Goal: Transaction & Acquisition: Obtain resource

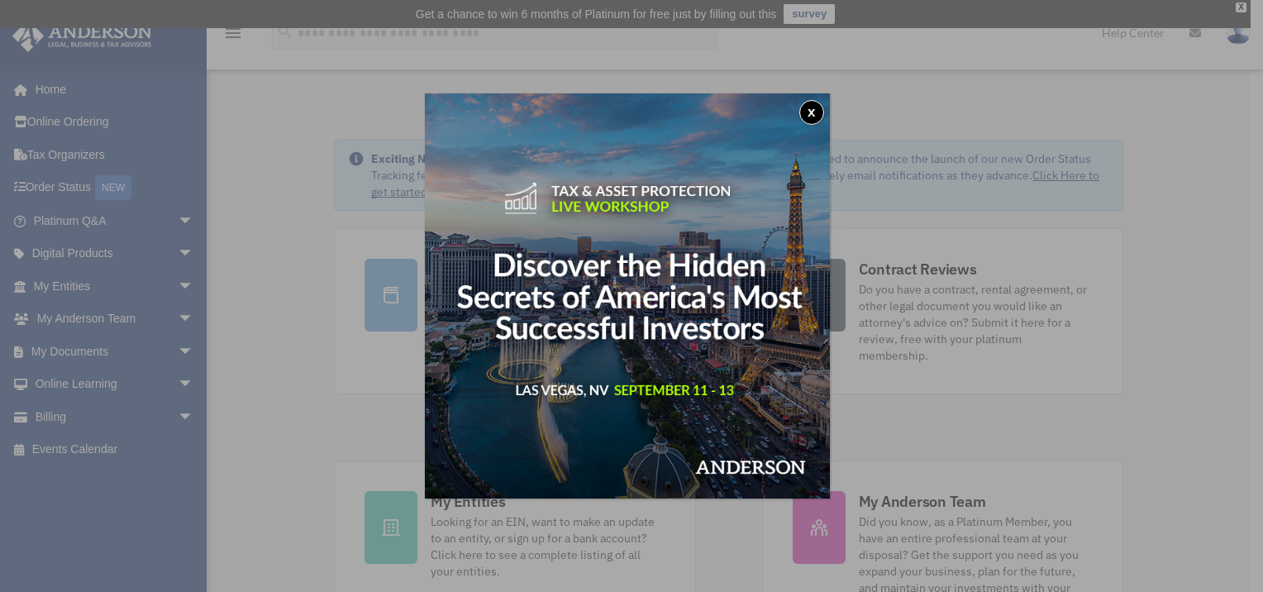
click at [813, 113] on button "x" at bounding box center [811, 112] width 25 height 25
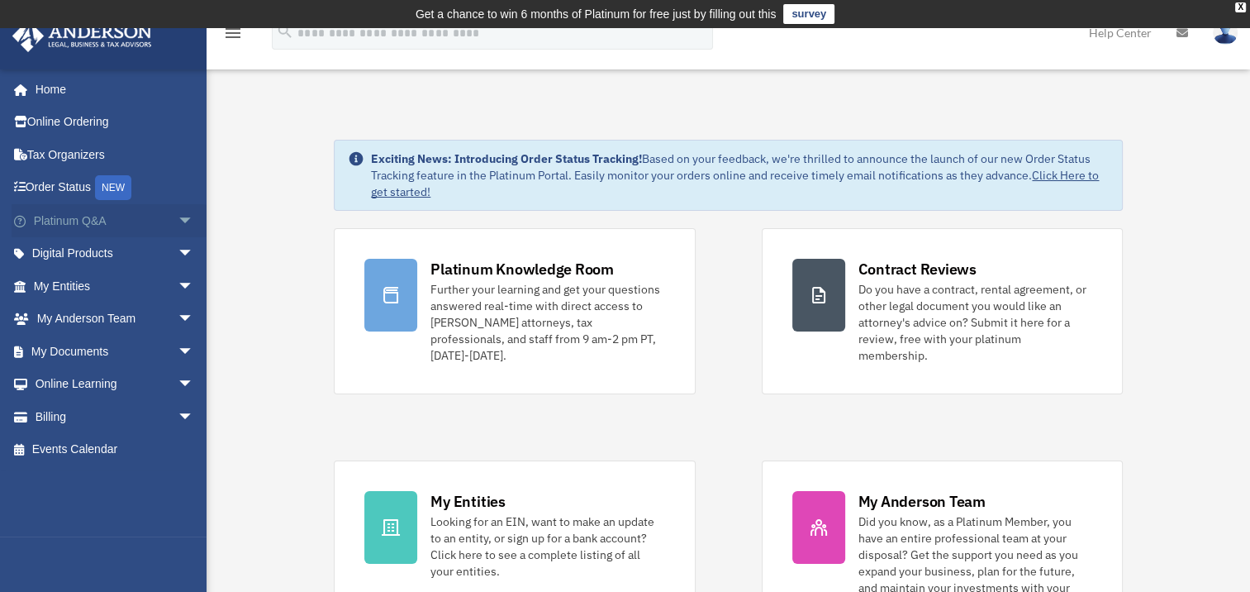
click at [178, 218] on span "arrow_drop_down" at bounding box center [194, 221] width 33 height 34
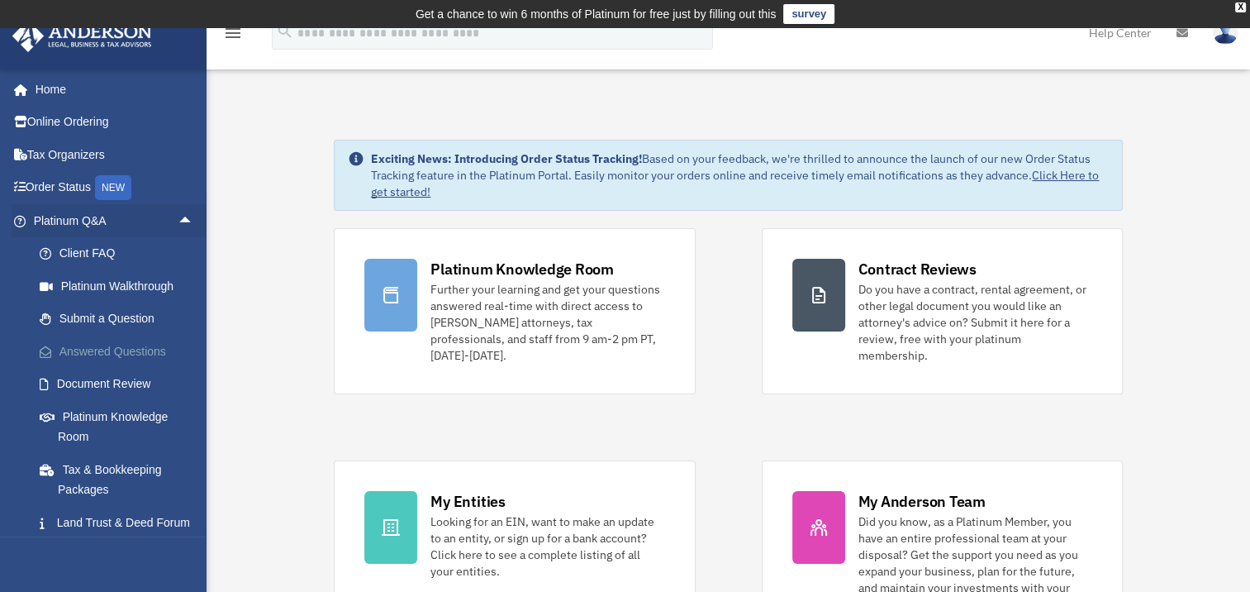
click at [139, 349] on link "Answered Questions" at bounding box center [121, 351] width 196 height 33
click at [139, 350] on link "Answered Questions" at bounding box center [121, 351] width 196 height 33
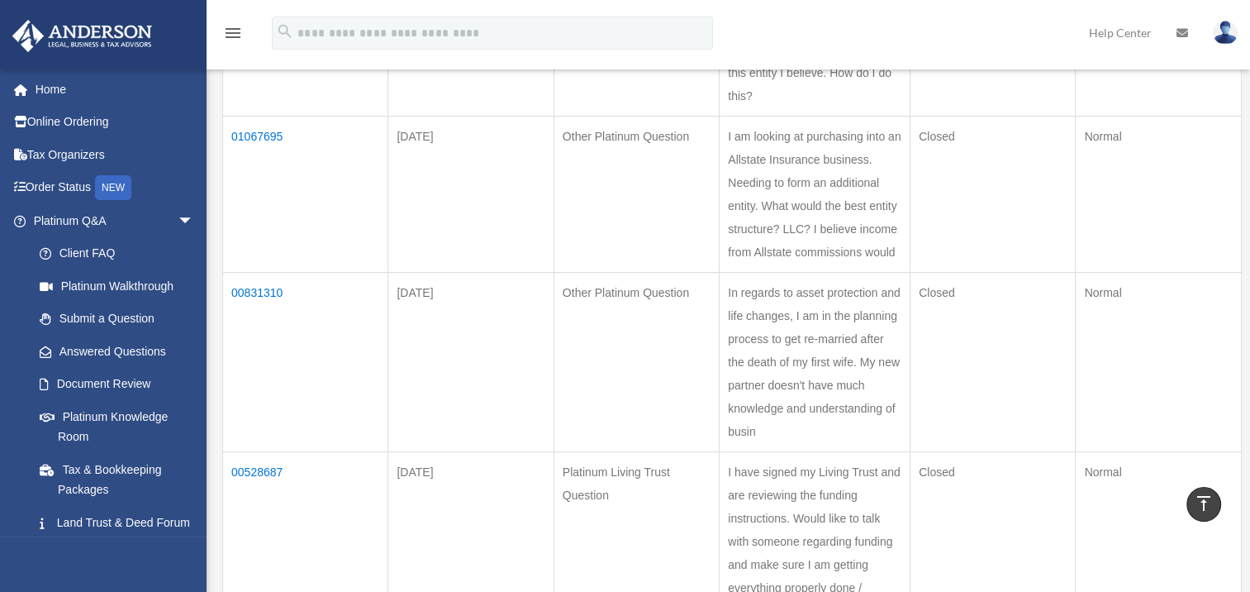
scroll to position [331, 0]
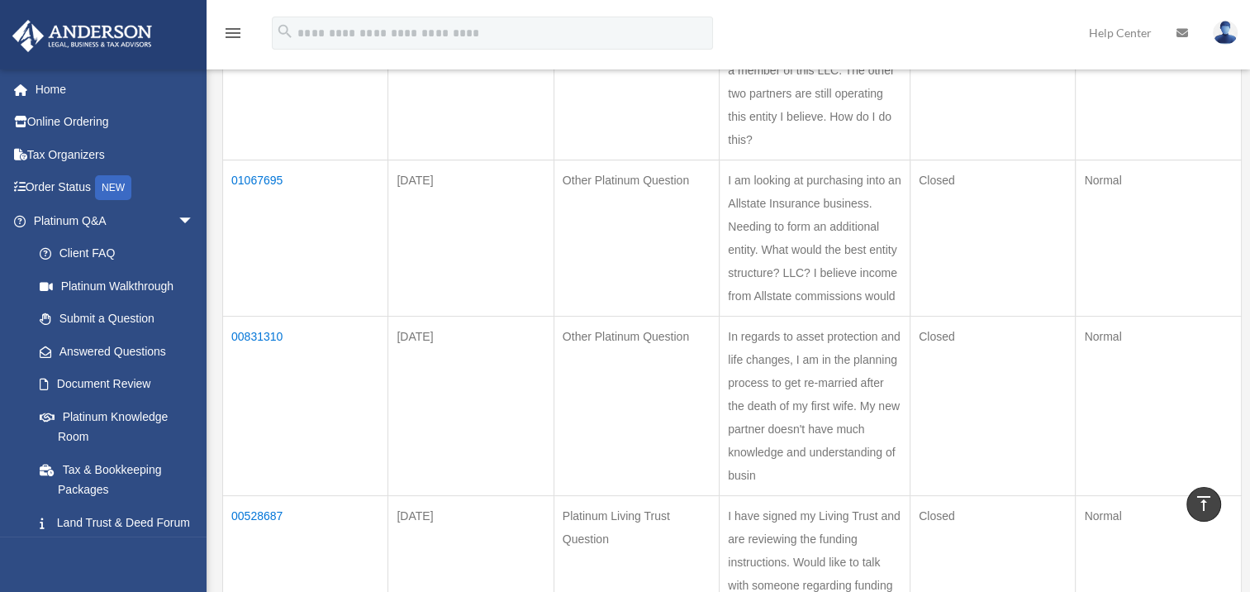
click at [275, 180] on td "01067695" at bounding box center [305, 238] width 165 height 156
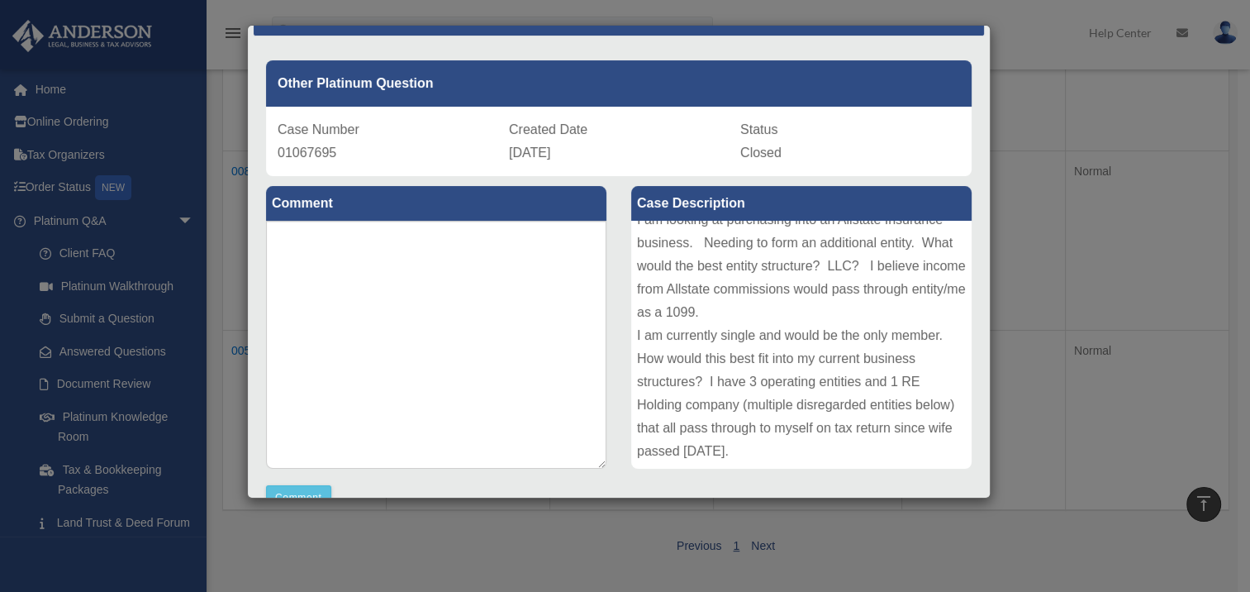
scroll to position [35, 0]
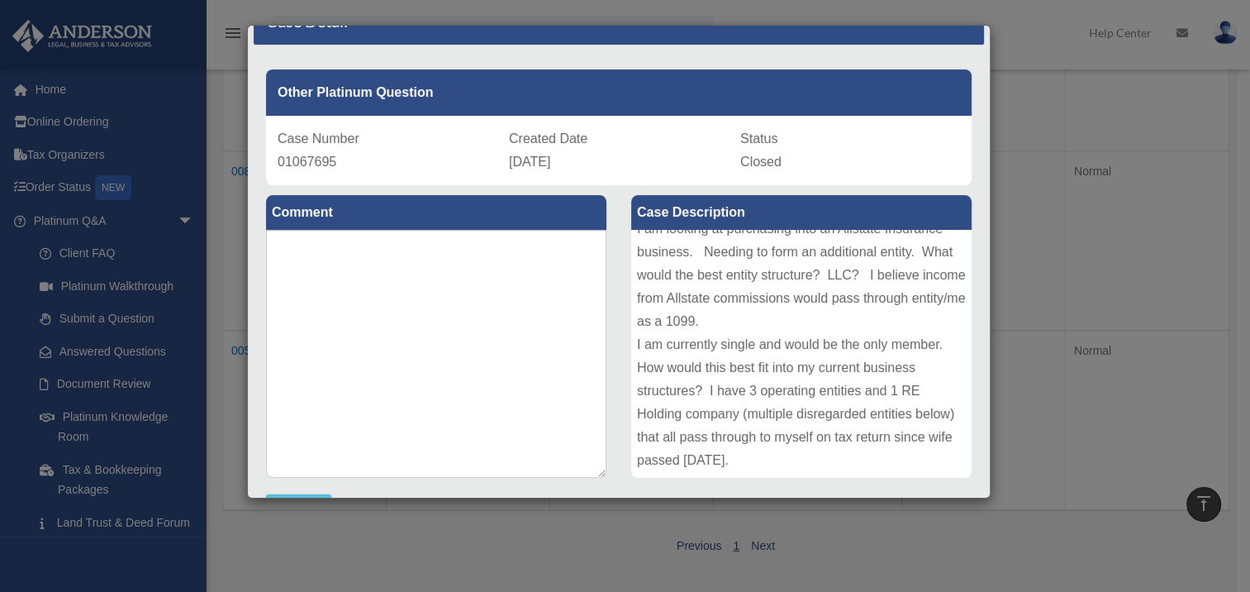
drag, startPoint x: 969, startPoint y: 164, endPoint x: 969, endPoint y: 154, distance: 10.8
click at [969, 155] on div "Other Platinum Question Case Number 01067695 Created Date August 6, 2025 Status…" at bounding box center [619, 121] width 731 height 127
click at [969, 153] on div "Other Platinum Question Case Number 01067695 Created Date August 6, 2025 Status…" at bounding box center [619, 121] width 731 height 127
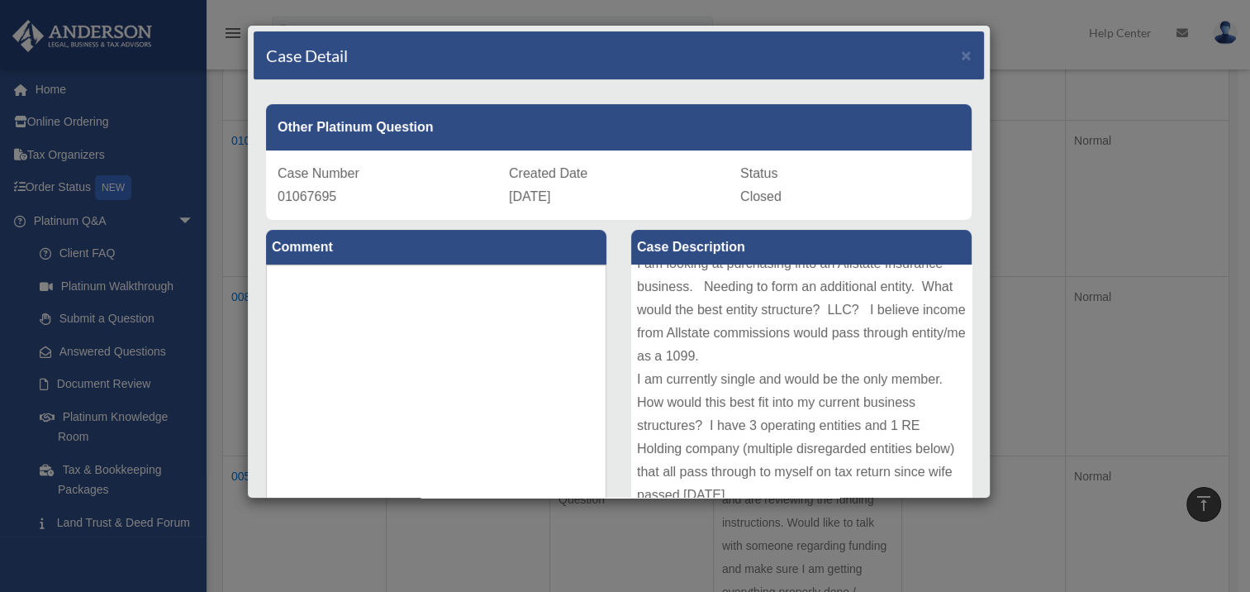
scroll to position [83, 0]
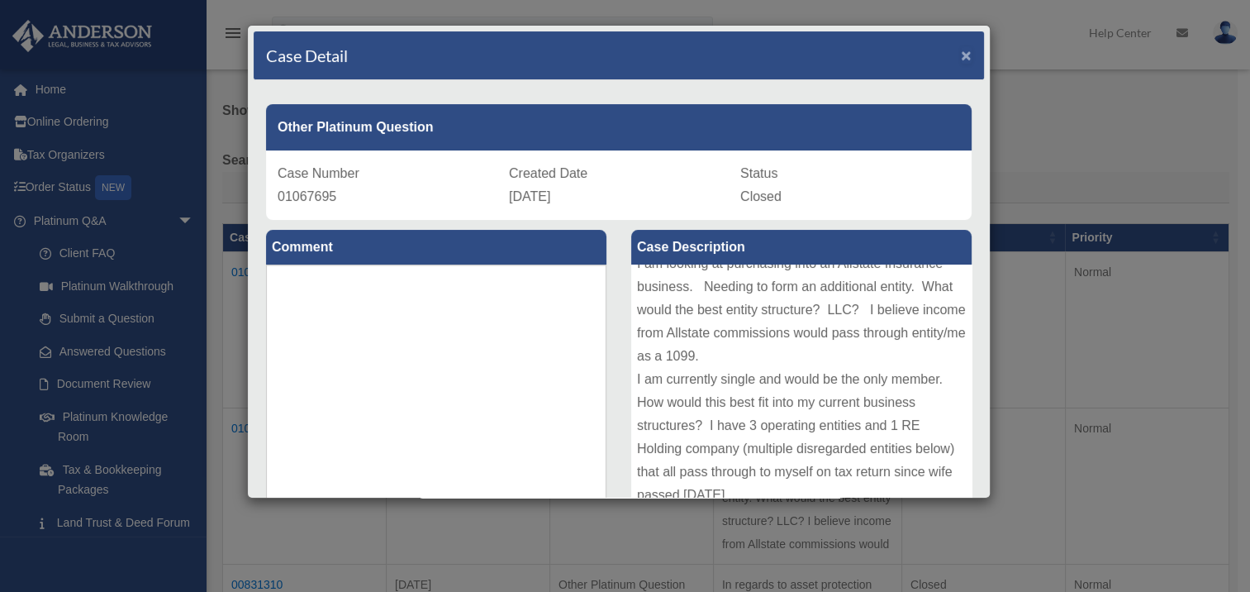
click at [961, 52] on span "×" at bounding box center [966, 54] width 11 height 19
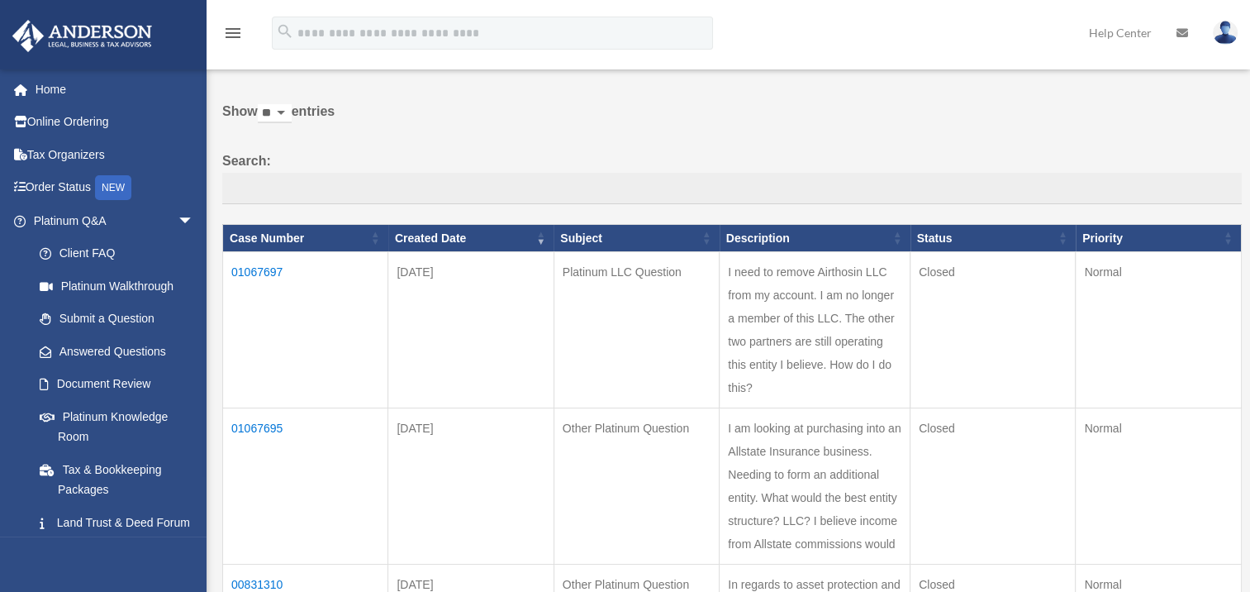
click at [268, 273] on td "01067697" at bounding box center [305, 330] width 165 height 156
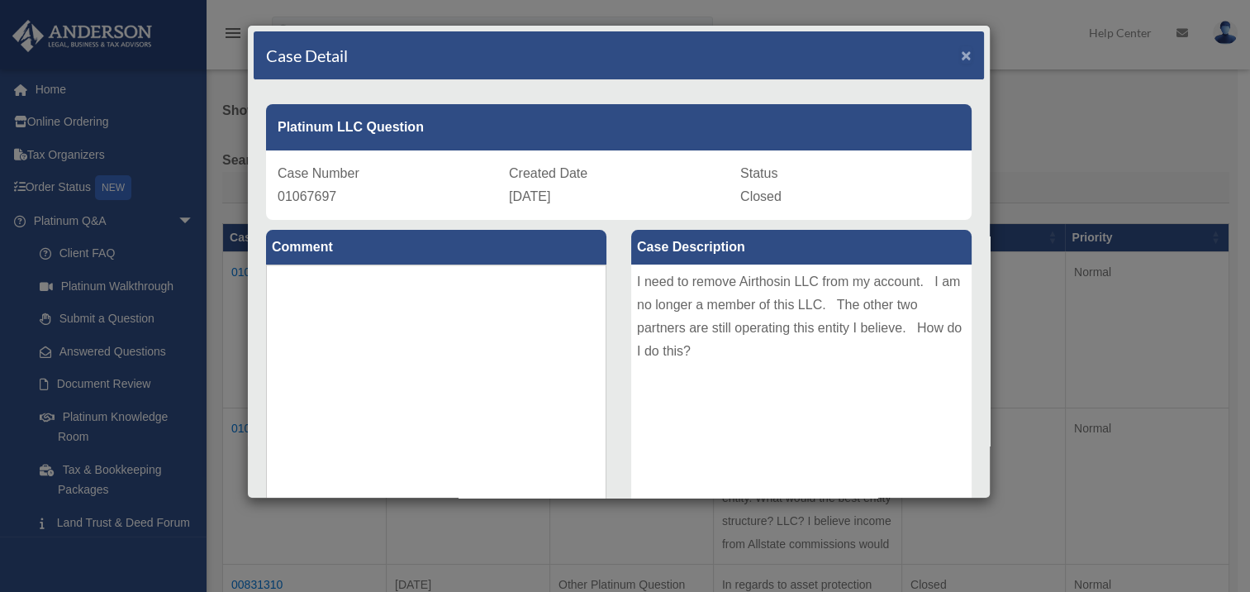
click at [961, 56] on span "×" at bounding box center [966, 54] width 11 height 19
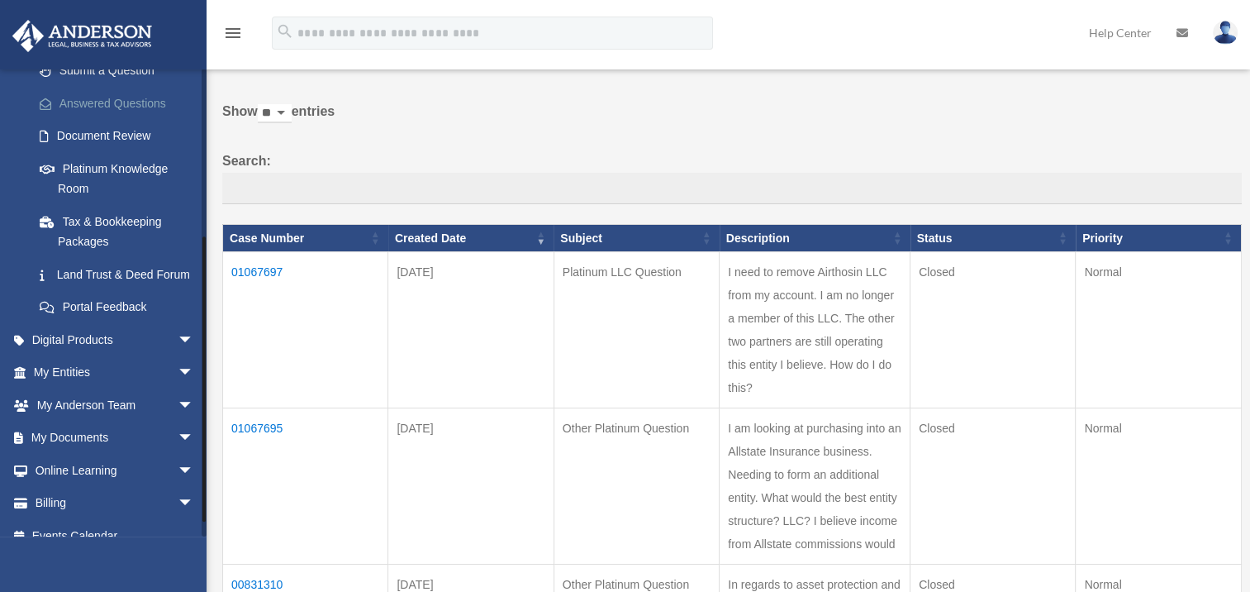
scroll to position [287, 0]
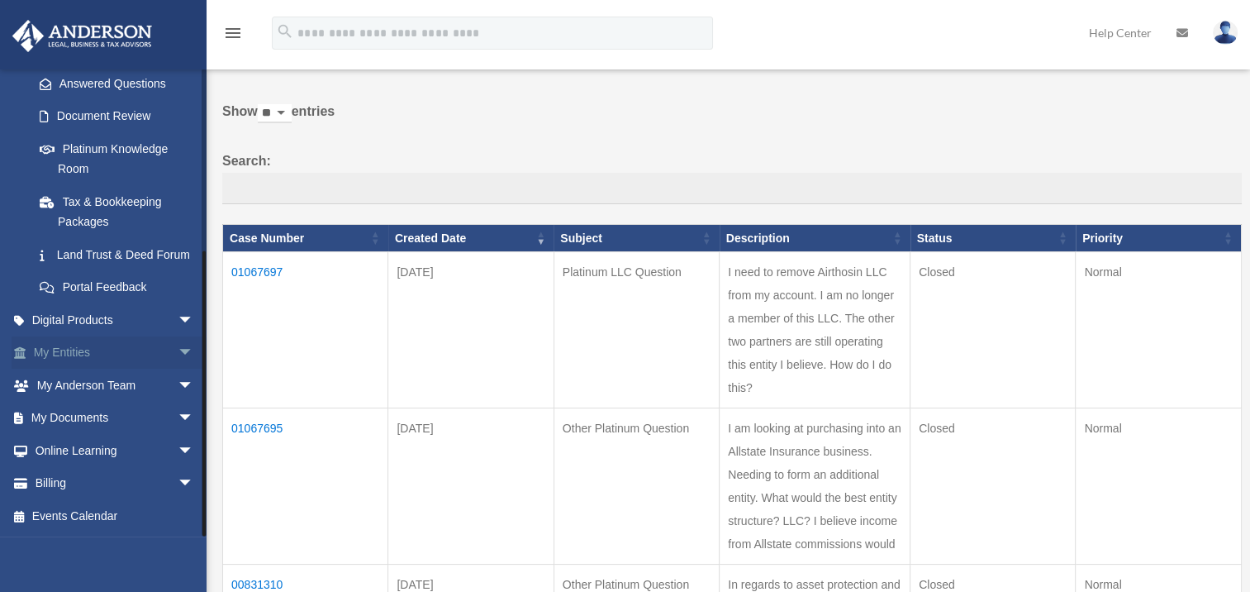
click at [178, 350] on span "arrow_drop_down" at bounding box center [194, 353] width 33 height 34
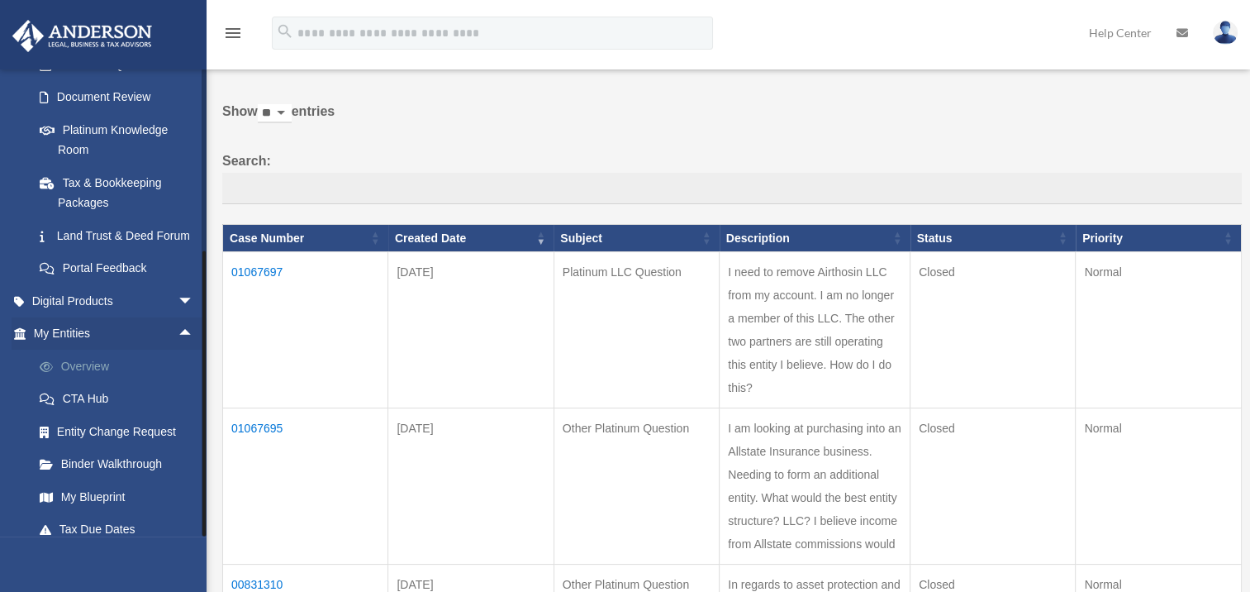
click at [96, 383] on link "Overview" at bounding box center [121, 366] width 196 height 33
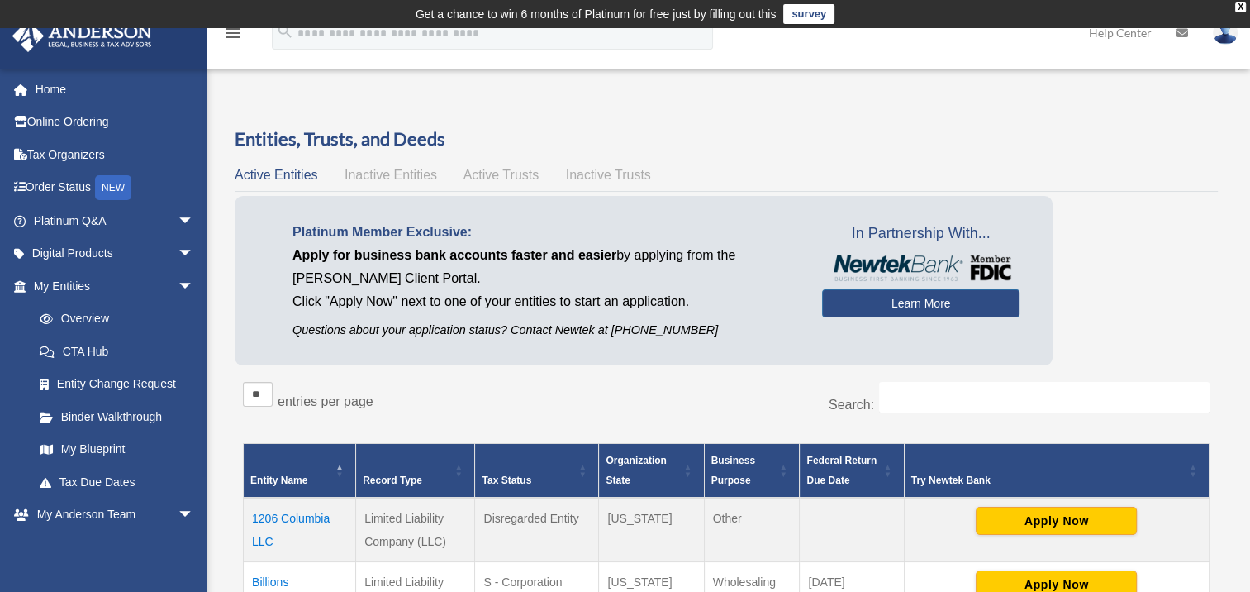
click at [506, 176] on span "Active Trusts" at bounding box center [502, 175] width 76 height 14
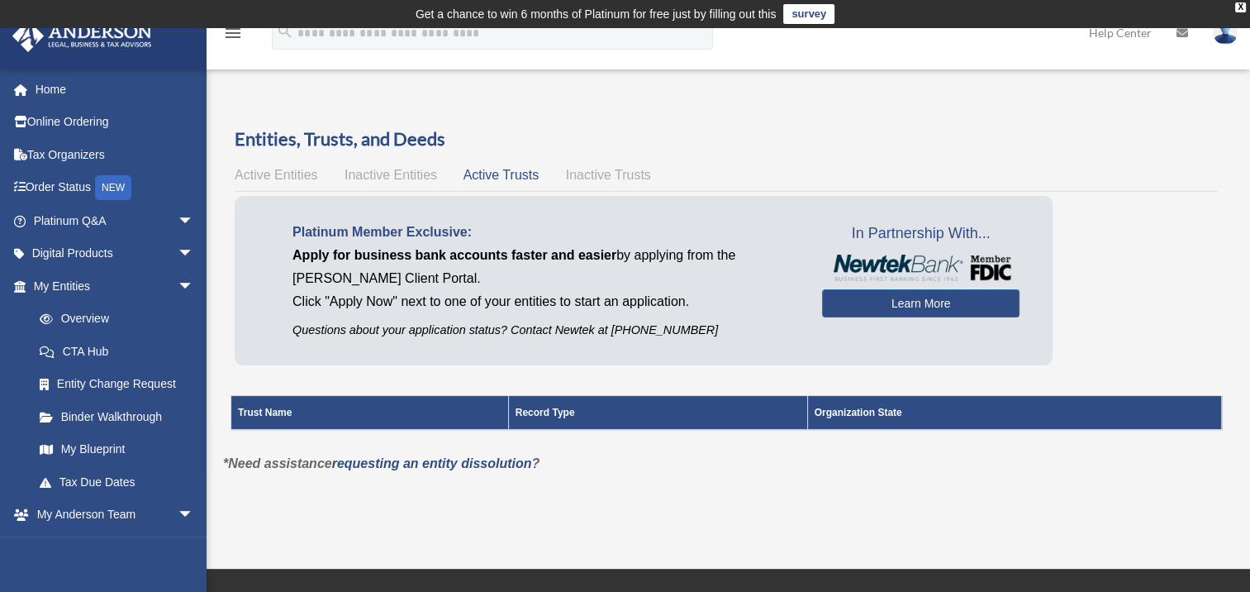
click at [579, 178] on span "Inactive Trusts" at bounding box center [608, 175] width 85 height 14
click at [293, 170] on span "Active Entities" at bounding box center [276, 175] width 83 height 14
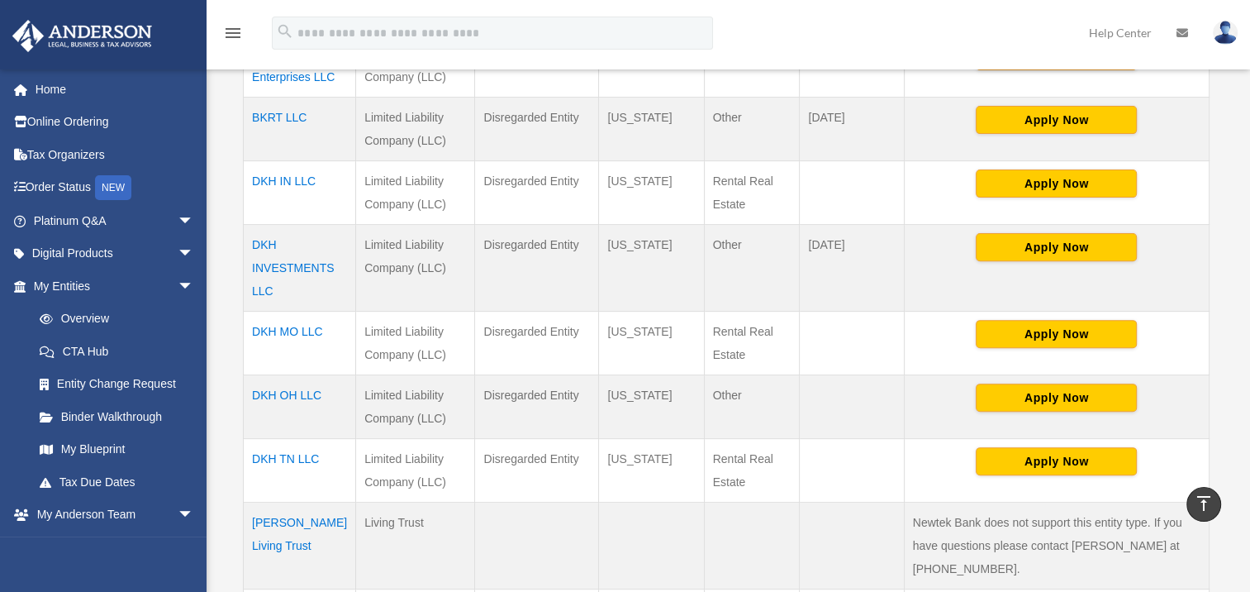
scroll to position [661, 0]
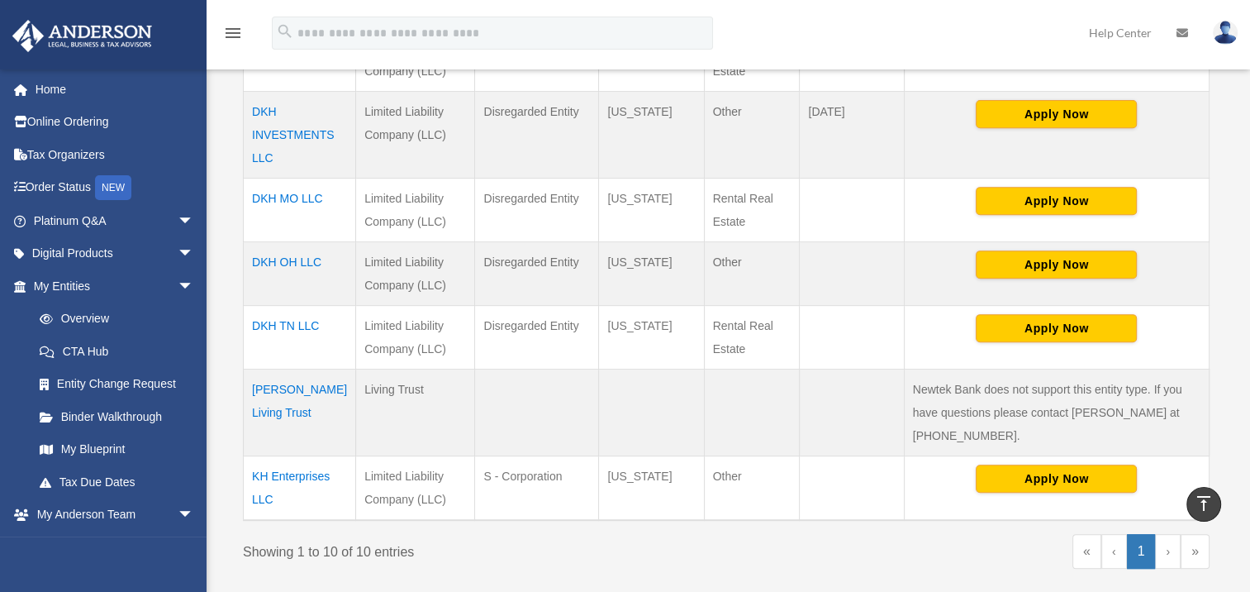
click at [293, 386] on td "Hackworth Living Trust" at bounding box center [300, 412] width 112 height 87
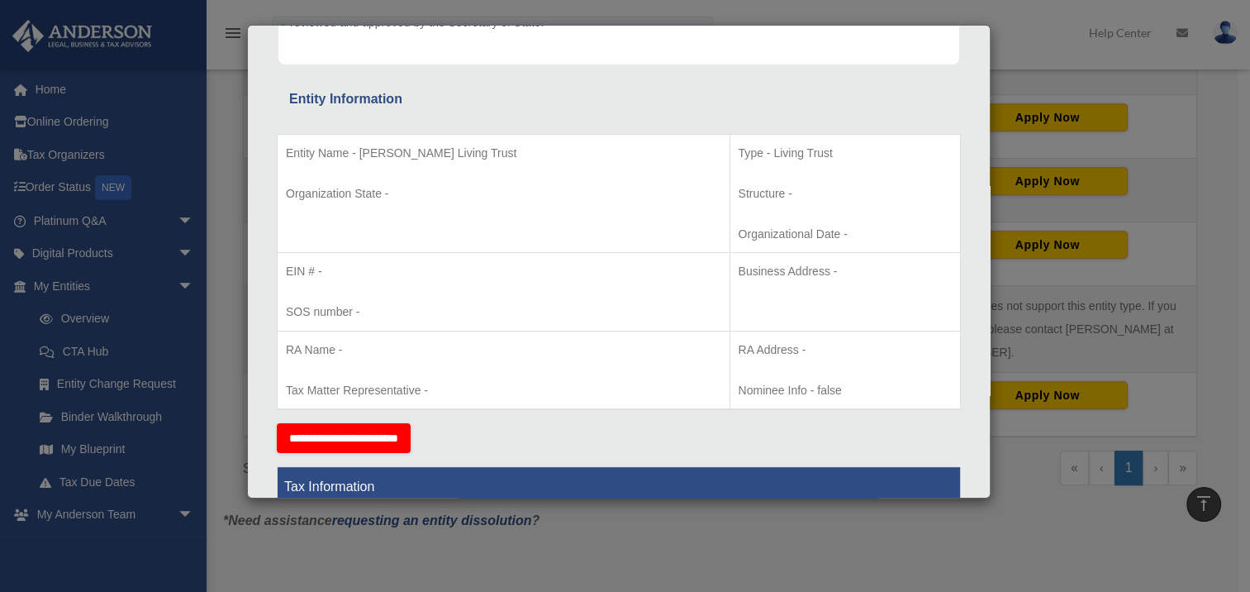
scroll to position [0, 0]
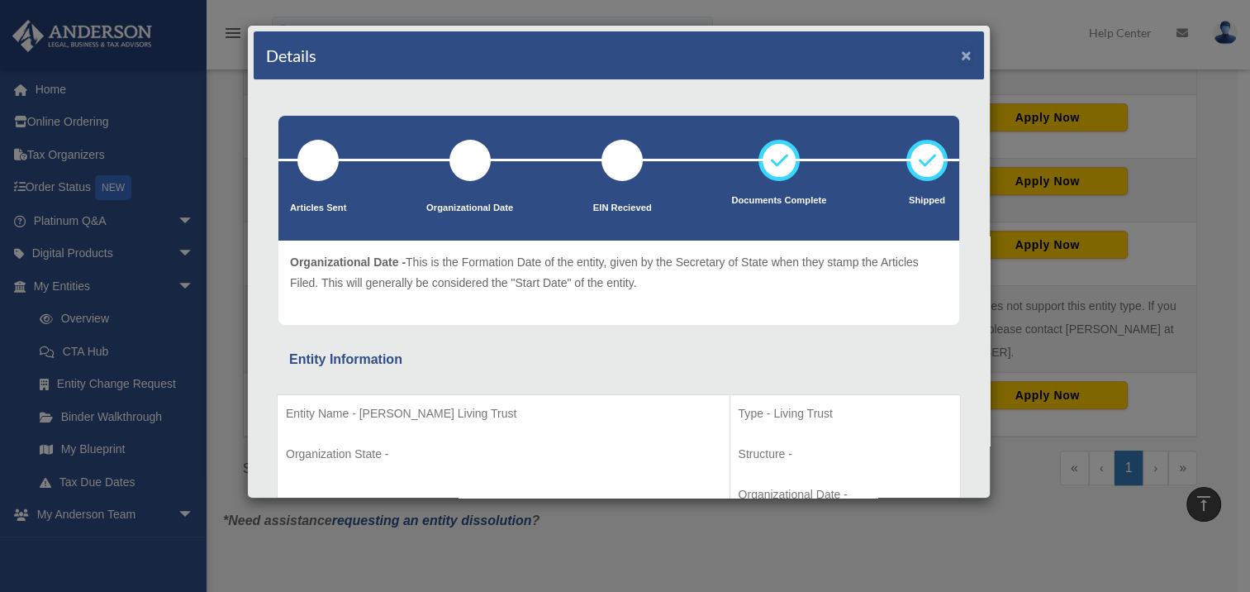
click at [961, 50] on button "×" at bounding box center [966, 54] width 11 height 17
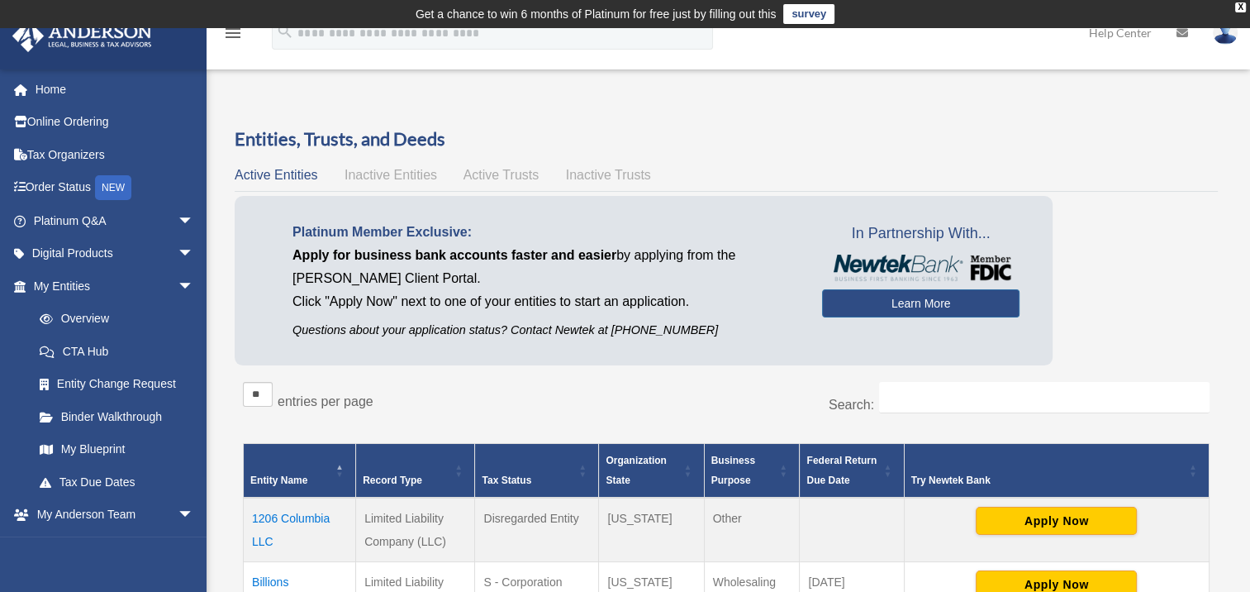
click at [271, 174] on span "Active Entities" at bounding box center [276, 175] width 83 height 14
click at [178, 220] on span "arrow_drop_down" at bounding box center [194, 221] width 33 height 34
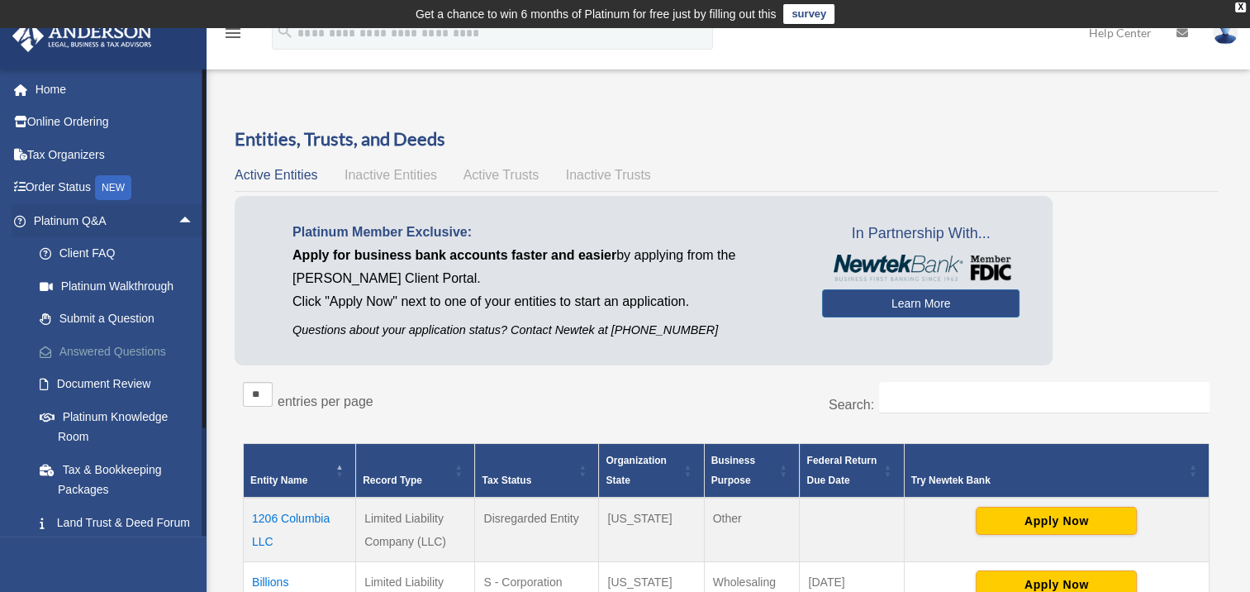
click at [96, 352] on link "Answered Questions" at bounding box center [121, 351] width 196 height 33
click at [98, 350] on link "Answered Questions" at bounding box center [121, 351] width 196 height 33
click at [97, 349] on link "Answered Questions" at bounding box center [121, 351] width 196 height 33
click at [96, 349] on link "Answered Questions" at bounding box center [121, 351] width 196 height 33
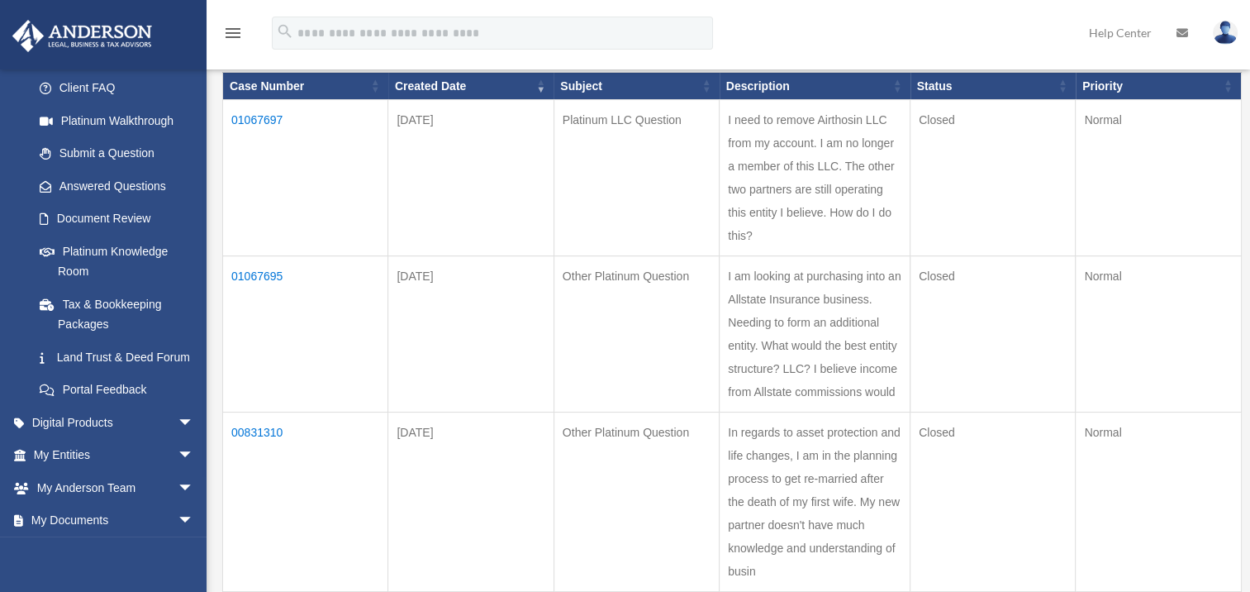
scroll to position [248, 0]
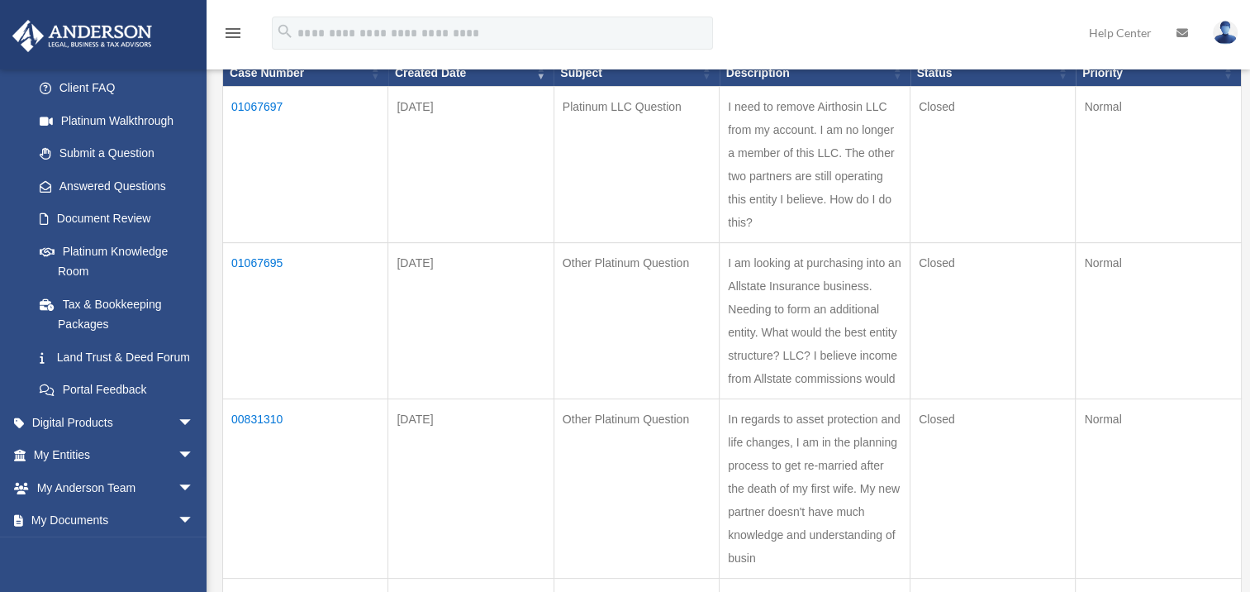
click at [271, 261] on td "01067695" at bounding box center [305, 321] width 165 height 156
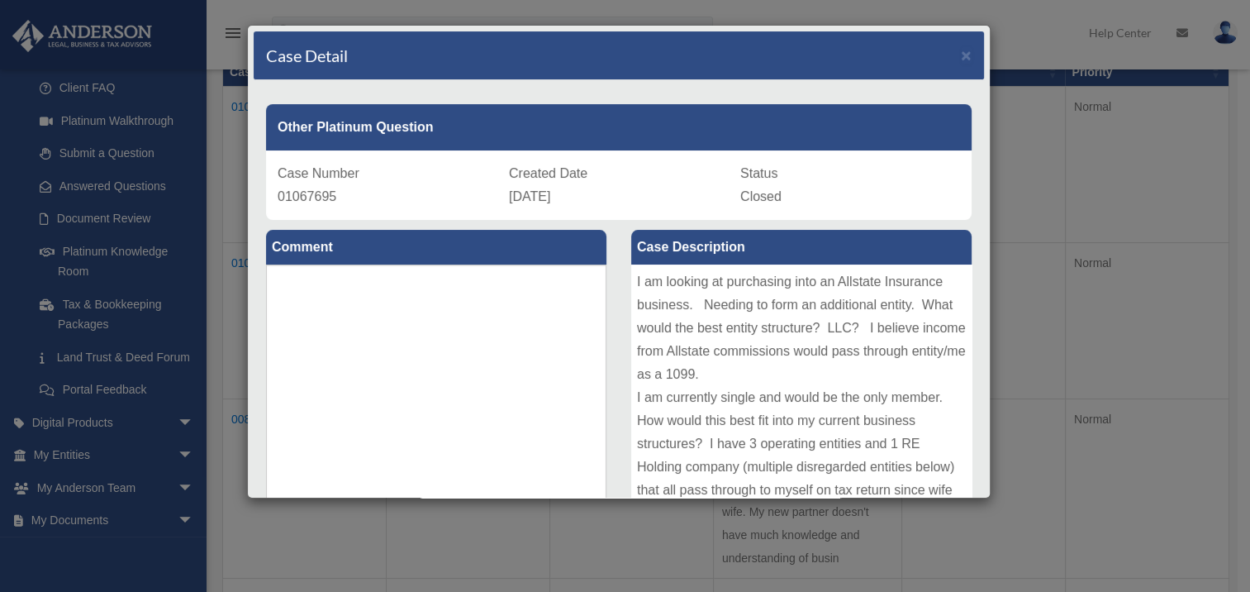
scroll to position [13, 0]
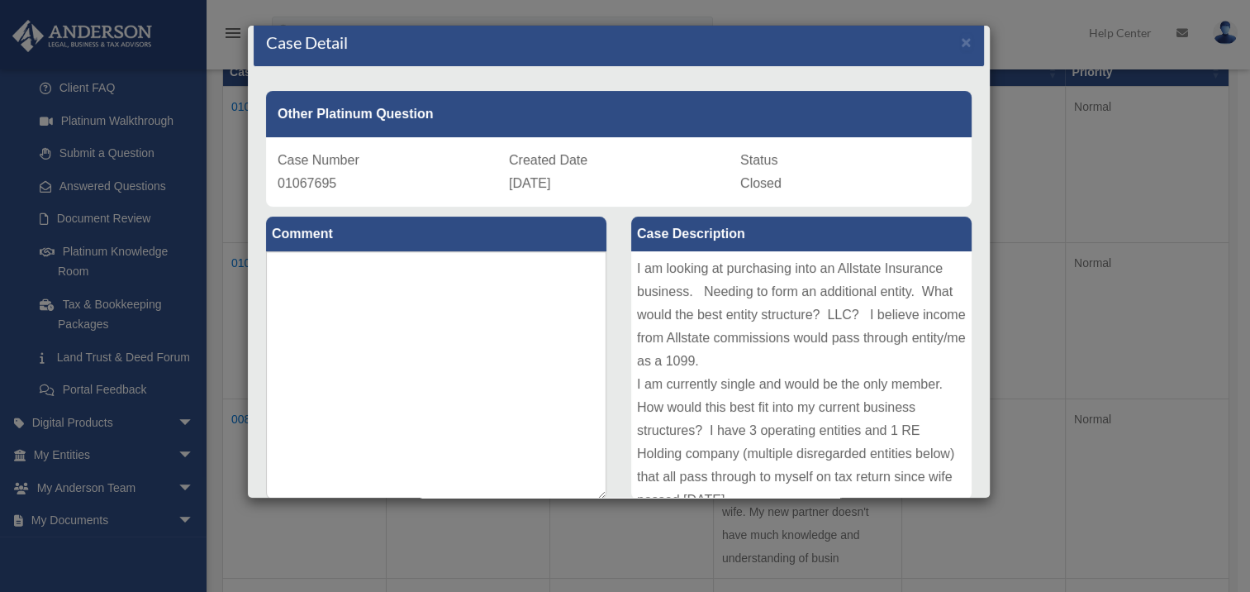
drag, startPoint x: 975, startPoint y: 193, endPoint x: 978, endPoint y: 404, distance: 211.6
click at [976, 409] on div "Case Detail × Other Platinum Question Case Number 01067695 Created Date August …" at bounding box center [619, 262] width 744 height 474
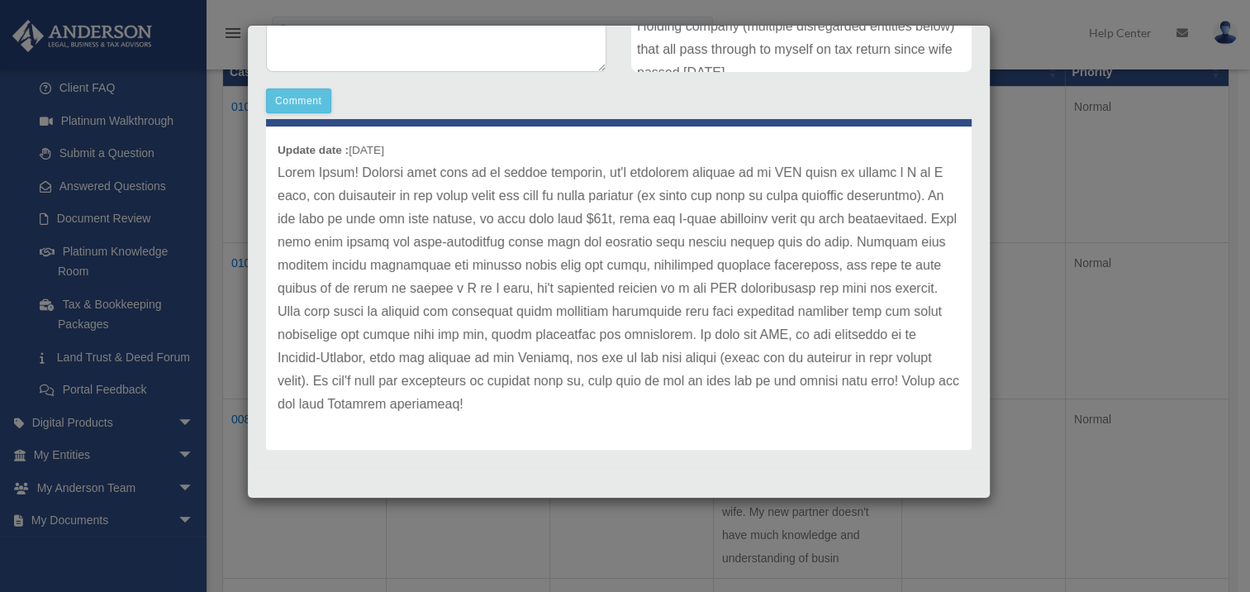
scroll to position [45, 0]
click at [247, 500] on div "Case Detail × Other Platinum Question Case Number 01067695 Created Date August …" at bounding box center [625, 296] width 1250 height 592
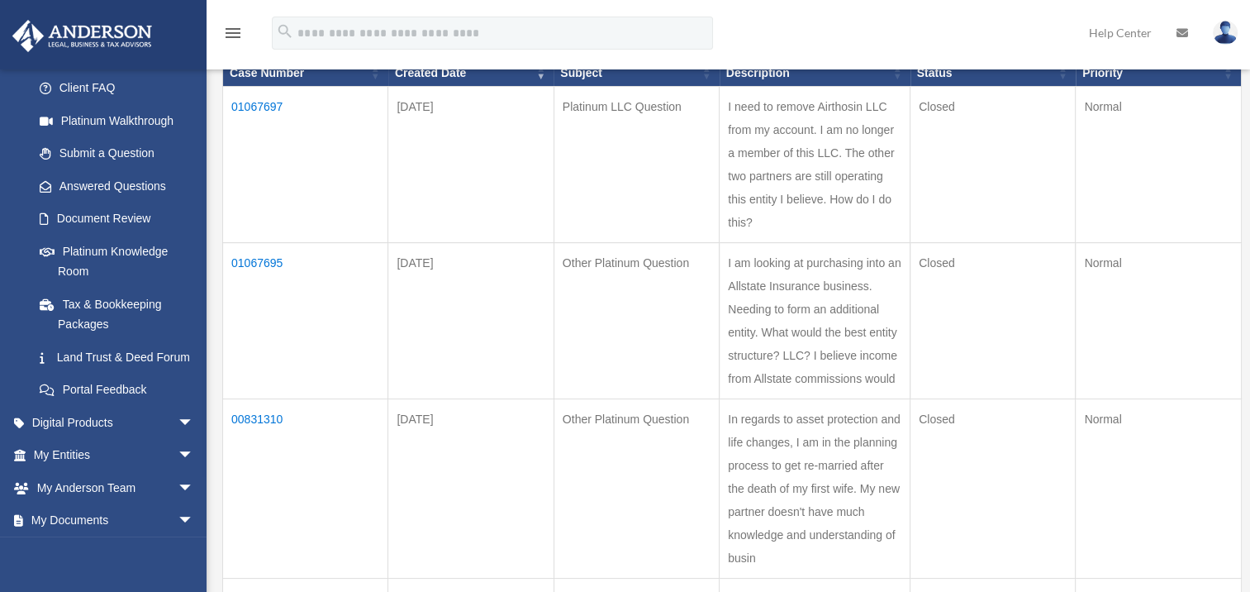
click at [270, 262] on td "01067695" at bounding box center [305, 321] width 165 height 156
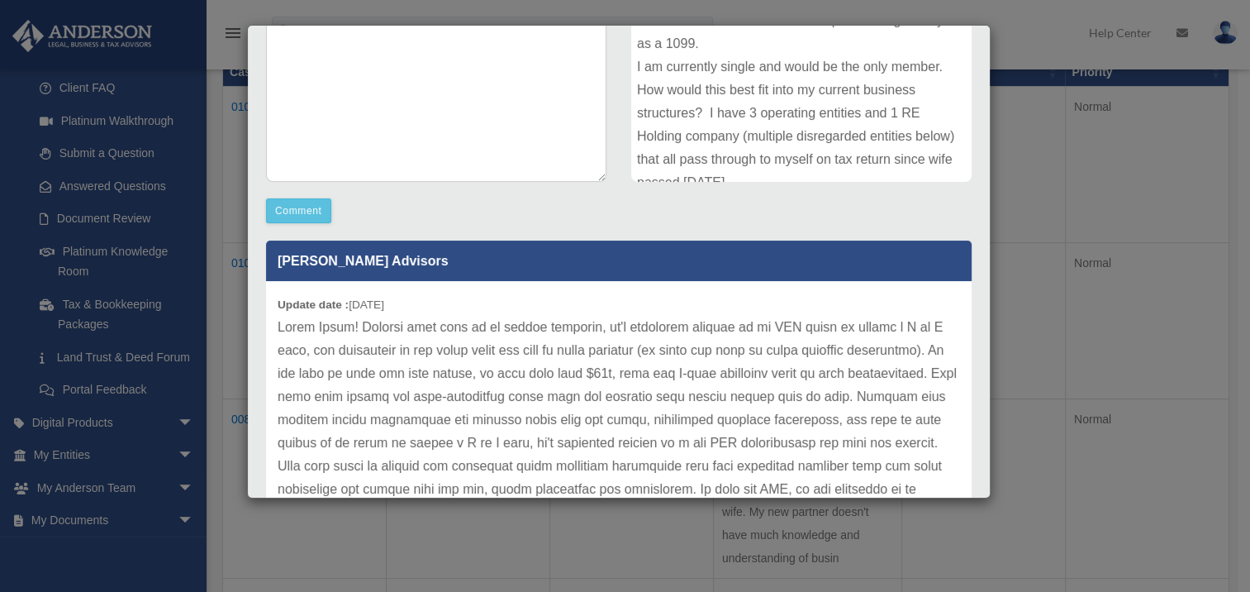
scroll to position [440, 0]
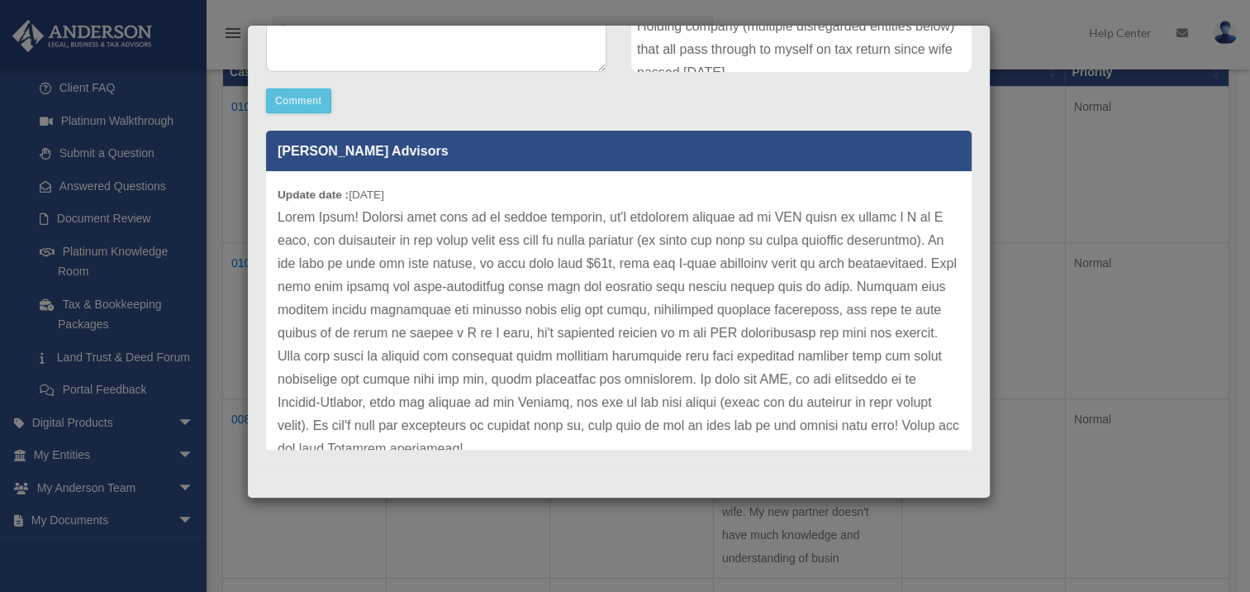
click at [278, 212] on p at bounding box center [619, 333] width 683 height 255
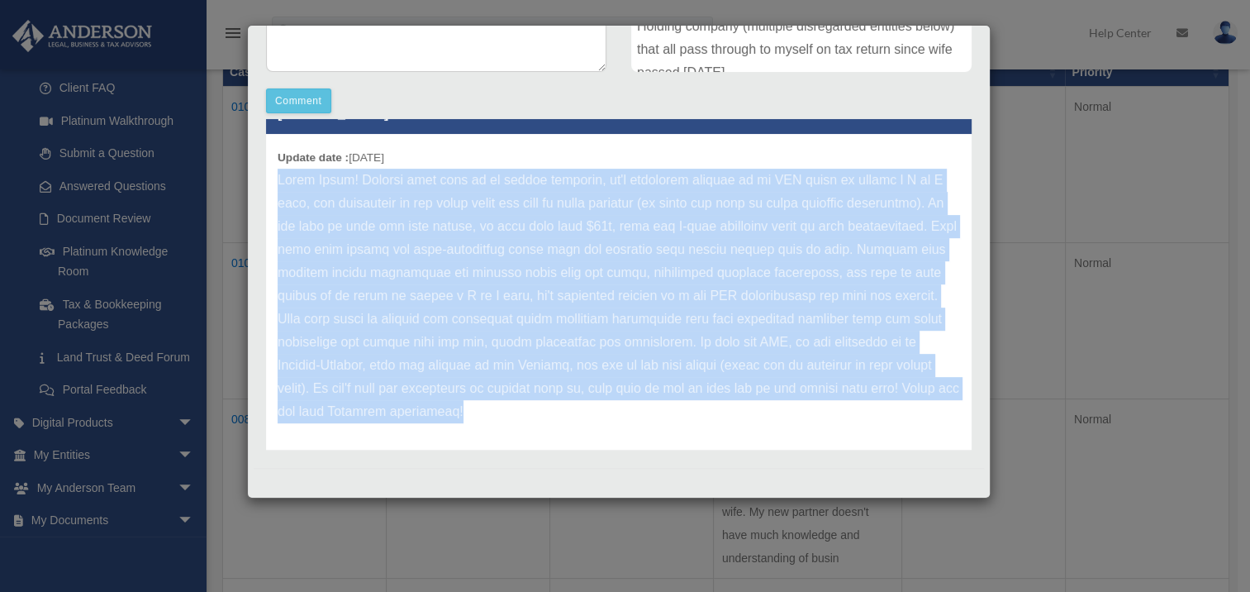
scroll to position [45, 0]
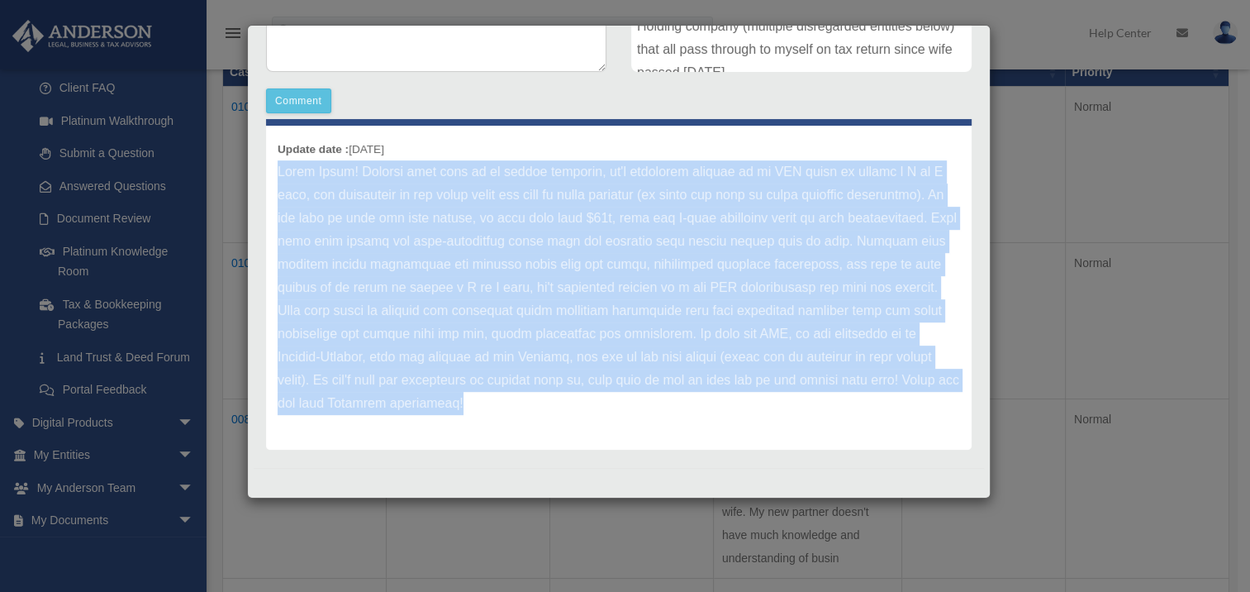
drag, startPoint x: 278, startPoint y: 212, endPoint x: 865, endPoint y: 417, distance: 622.5
click at [866, 418] on div "Update date : 08-12-2025" at bounding box center [619, 288] width 706 height 324
click at [864, 417] on div "Update date : 08-12-2025" at bounding box center [619, 288] width 706 height 324
copy div "Hello Daryl! Because this will be an active business, we'd recommend setting up…"
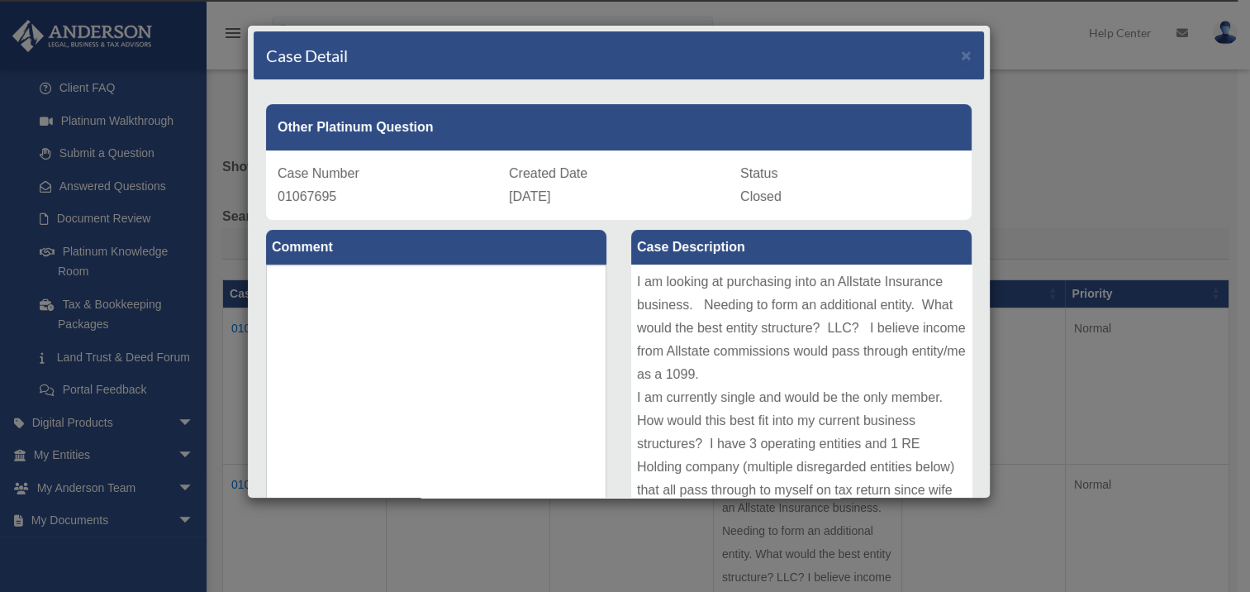
scroll to position [0, 0]
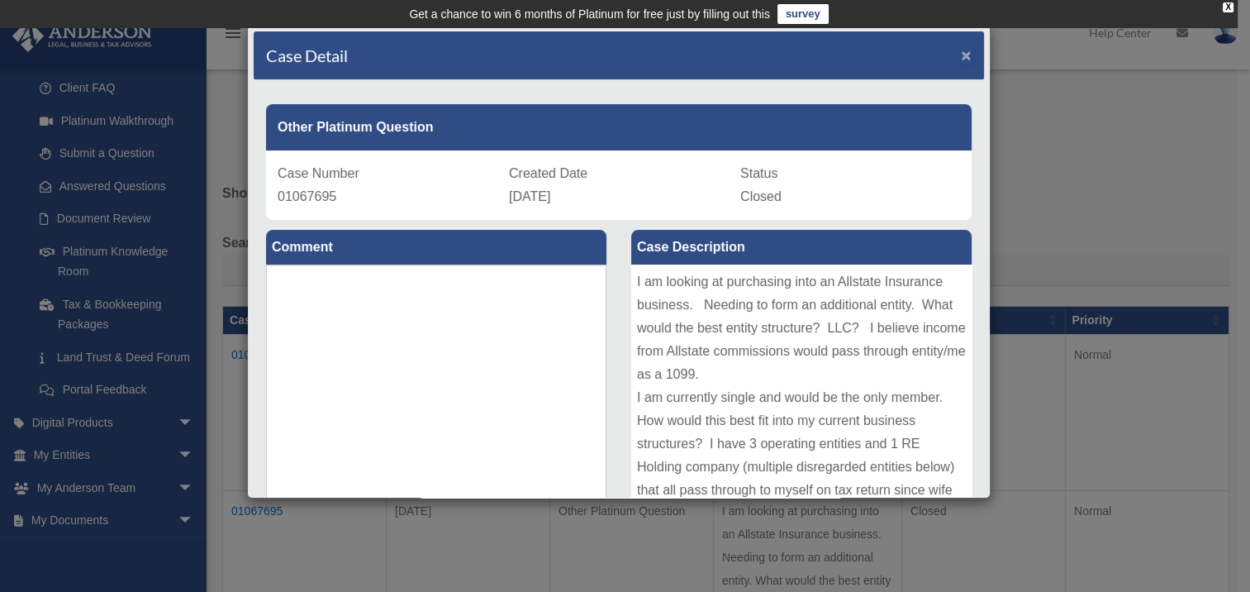
click at [961, 53] on span "×" at bounding box center [966, 54] width 11 height 19
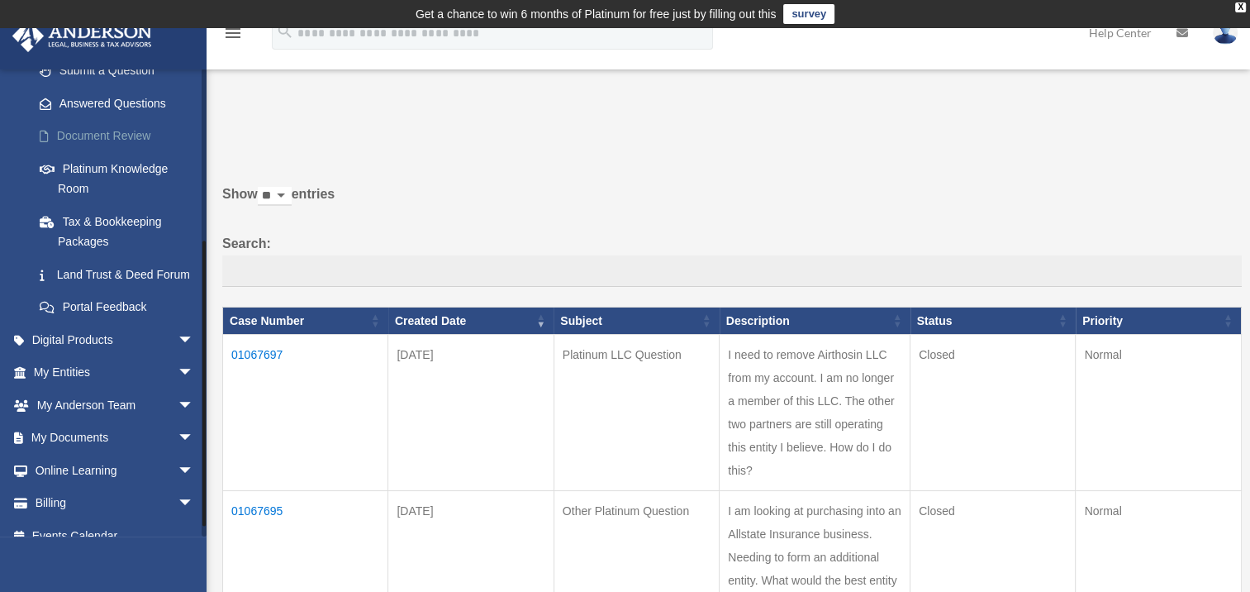
scroll to position [287, 0]
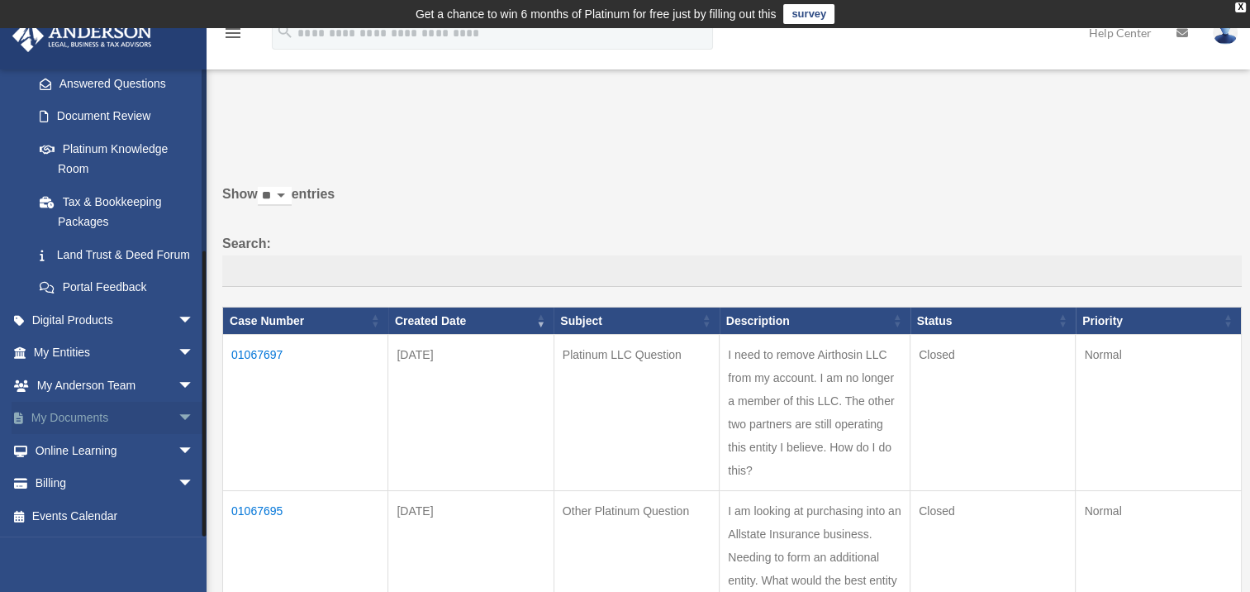
click at [178, 416] on span "arrow_drop_down" at bounding box center [194, 419] width 33 height 34
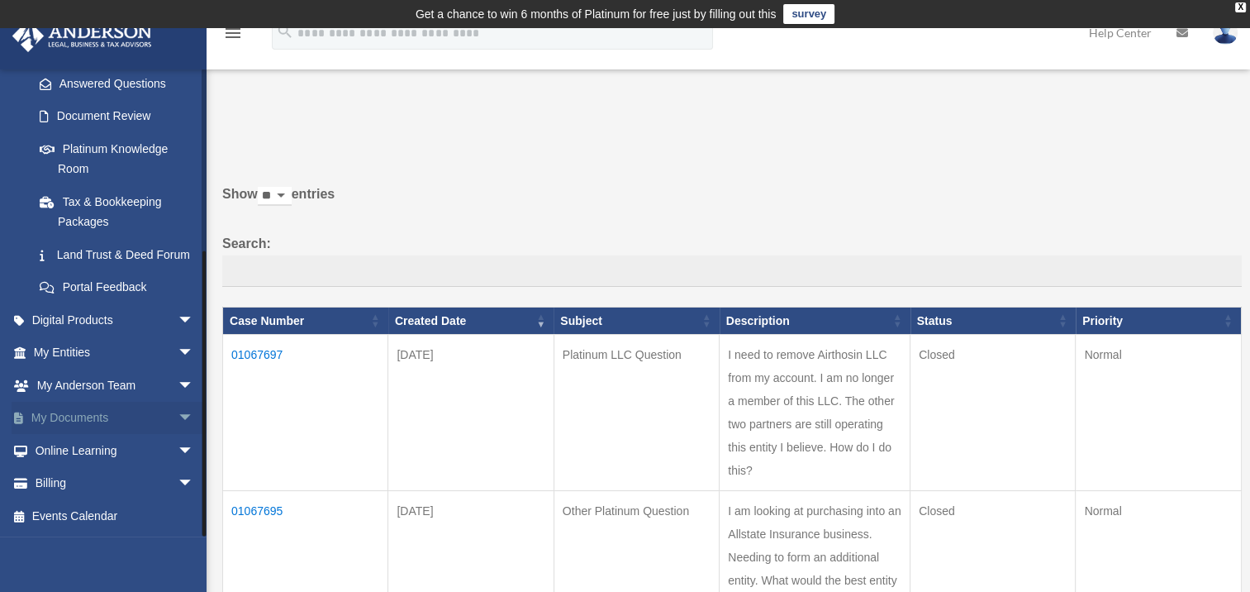
click at [178, 416] on span "arrow_drop_down" at bounding box center [194, 419] width 33 height 34
click at [89, 416] on link "My Documents arrow_drop_down" at bounding box center [115, 418] width 207 height 33
click at [178, 416] on span "arrow_drop_down" at bounding box center [194, 419] width 33 height 34
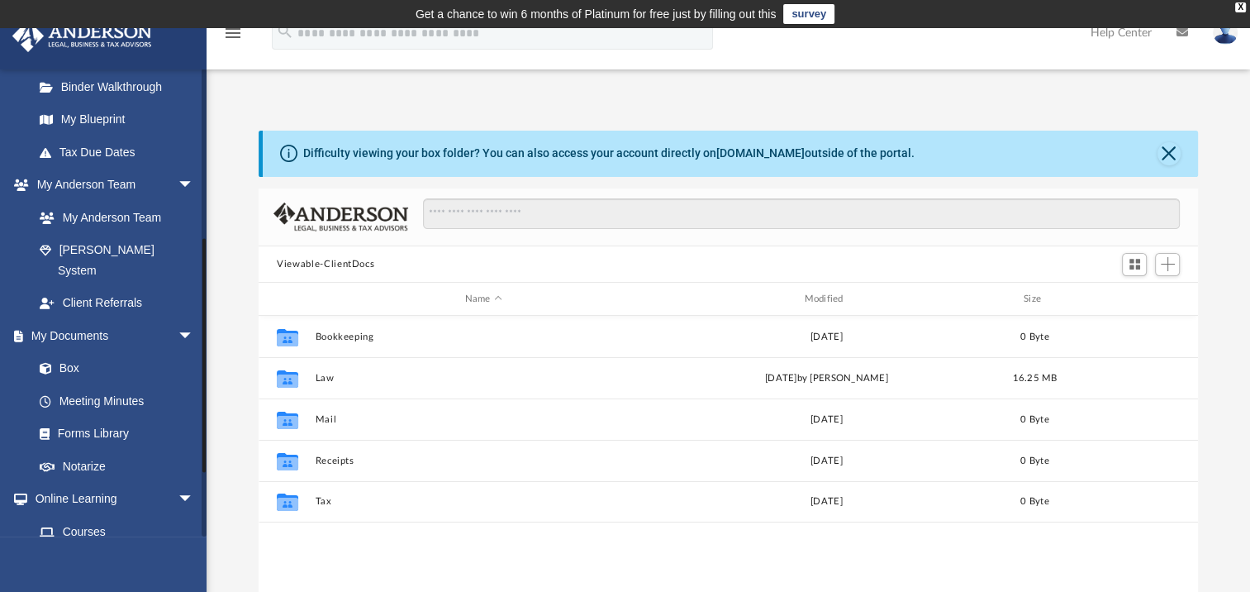
scroll to position [331, 0]
click at [99, 416] on link "Forms Library" at bounding box center [121, 432] width 196 height 33
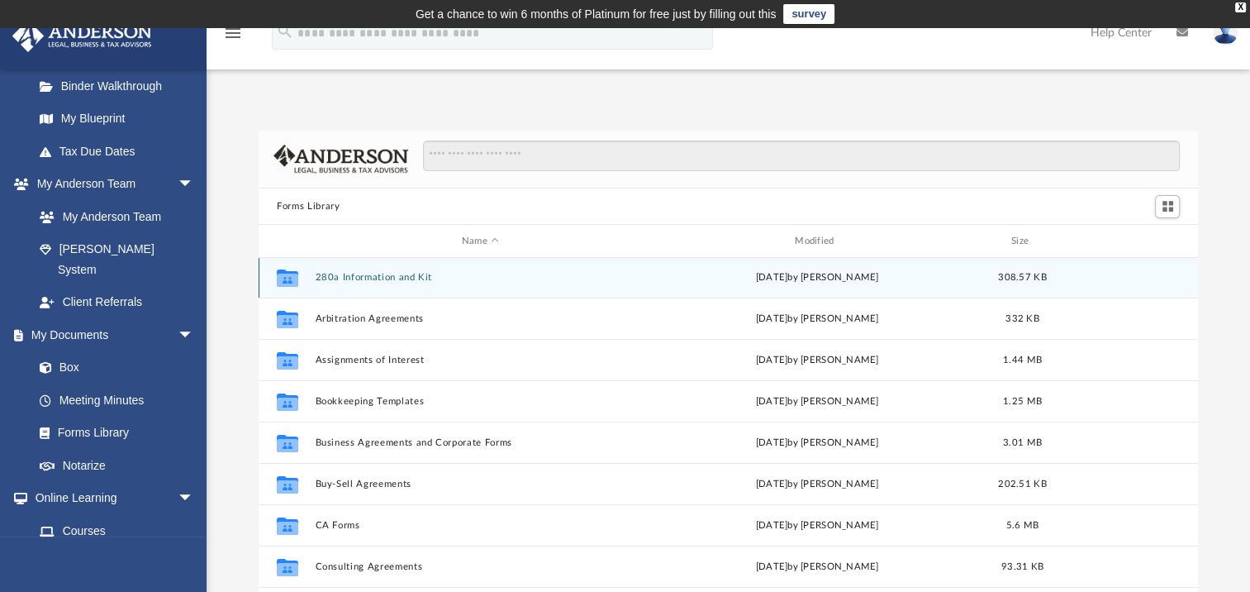
scroll to position [83, 0]
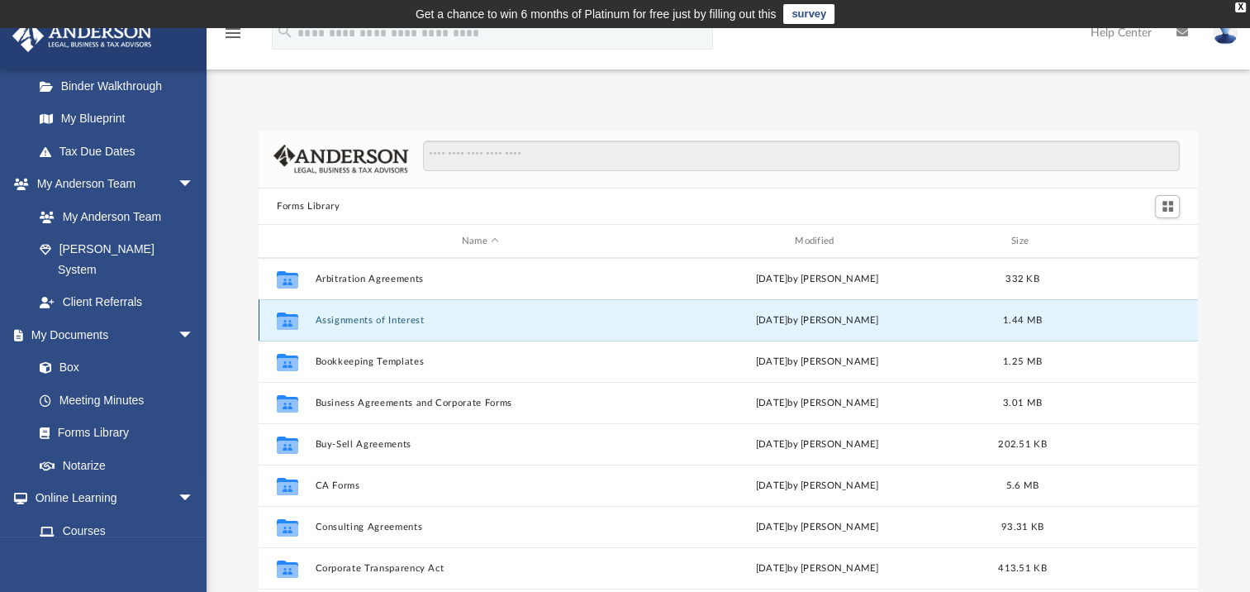
click at [403, 319] on button "Assignments of Interest" at bounding box center [481, 320] width 330 height 11
click at [334, 318] on button "Assignments of Interest" at bounding box center [481, 320] width 330 height 11
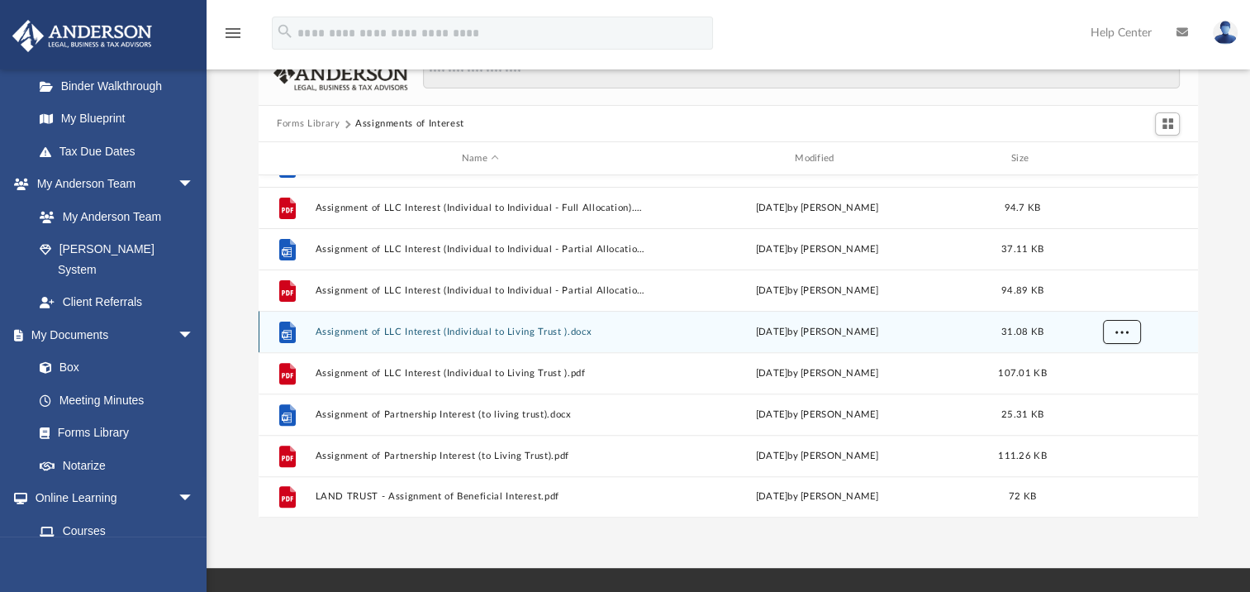
click at [1117, 334] on span "More options" at bounding box center [1122, 330] width 13 height 9
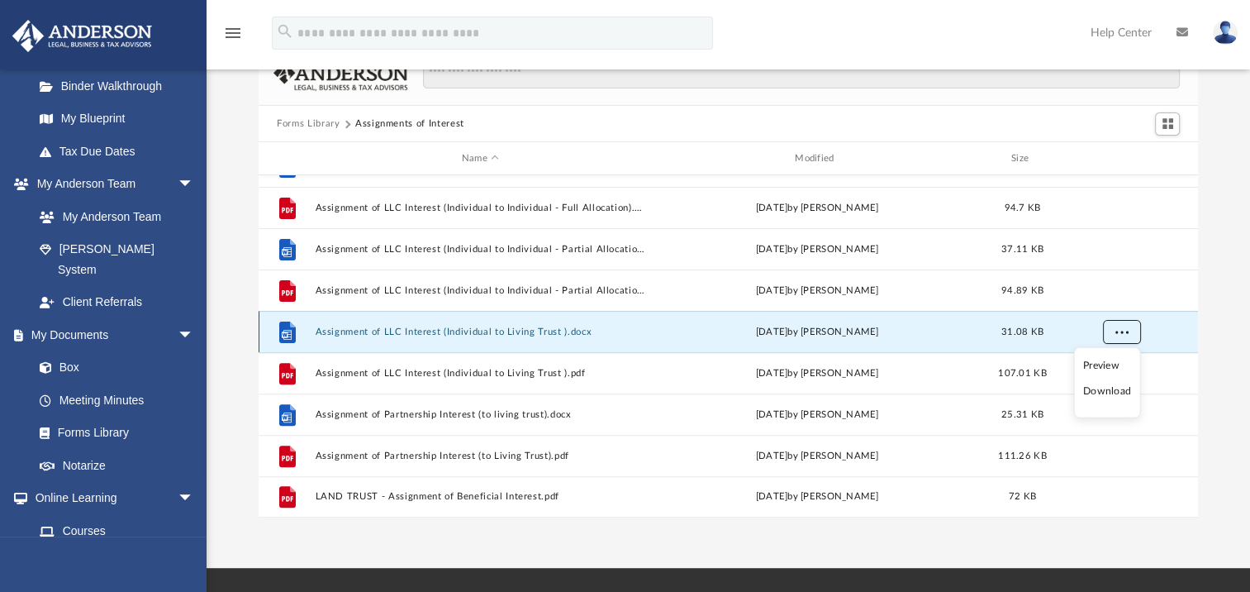
click at [1117, 334] on span "More options" at bounding box center [1122, 330] width 13 height 9
click at [1120, 389] on li "Download" at bounding box center [1107, 391] width 48 height 17
click at [1123, 334] on span "More options" at bounding box center [1122, 330] width 13 height 9
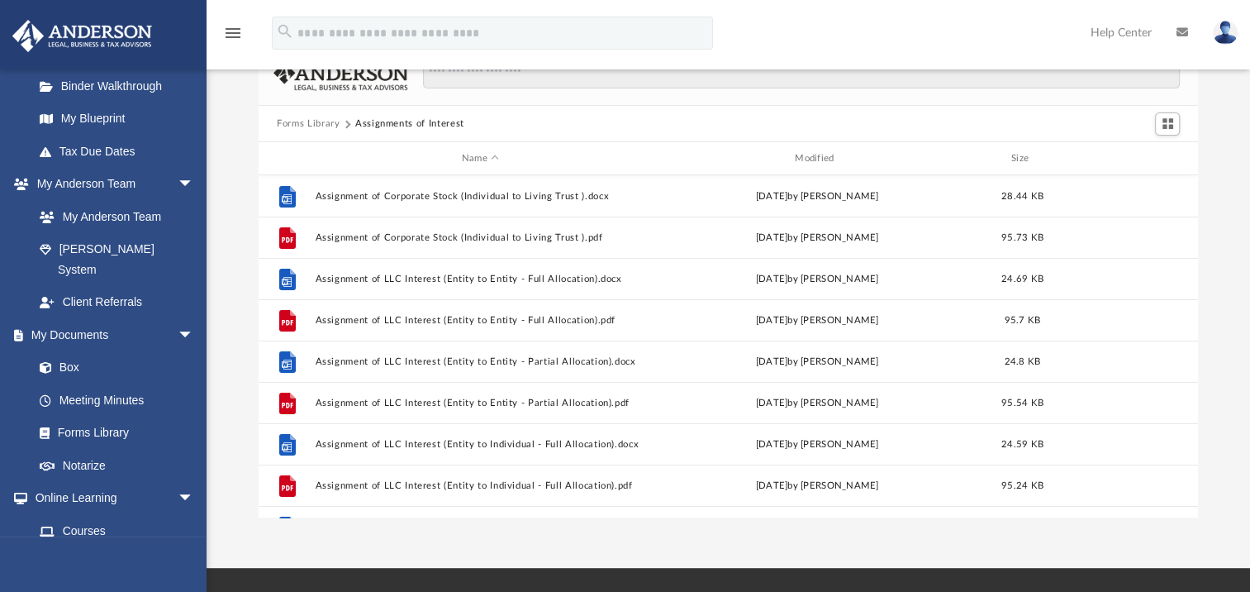
scroll to position [0, 0]
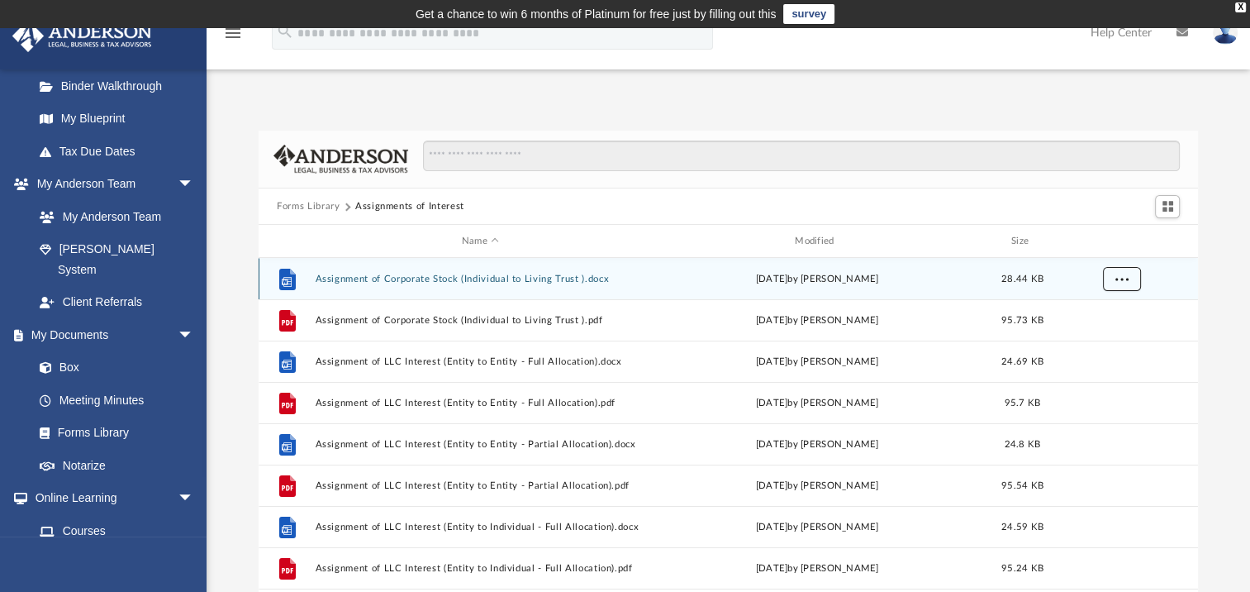
click at [1123, 278] on span "More options" at bounding box center [1122, 278] width 13 height 9
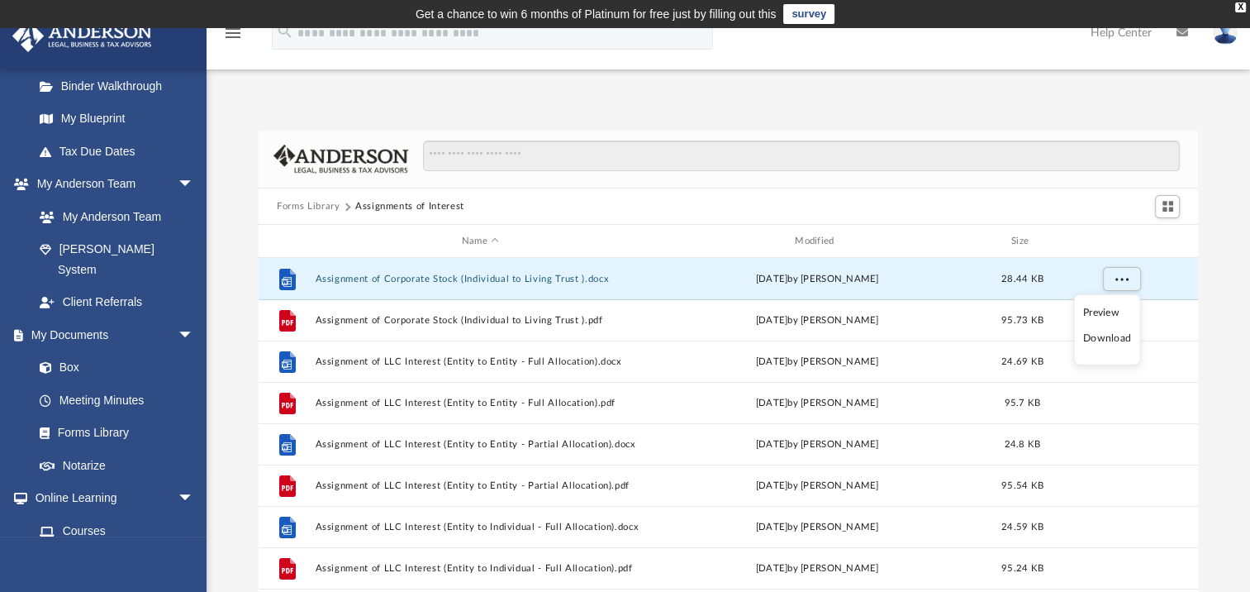
click at [1099, 338] on li "Download" at bounding box center [1107, 338] width 48 height 17
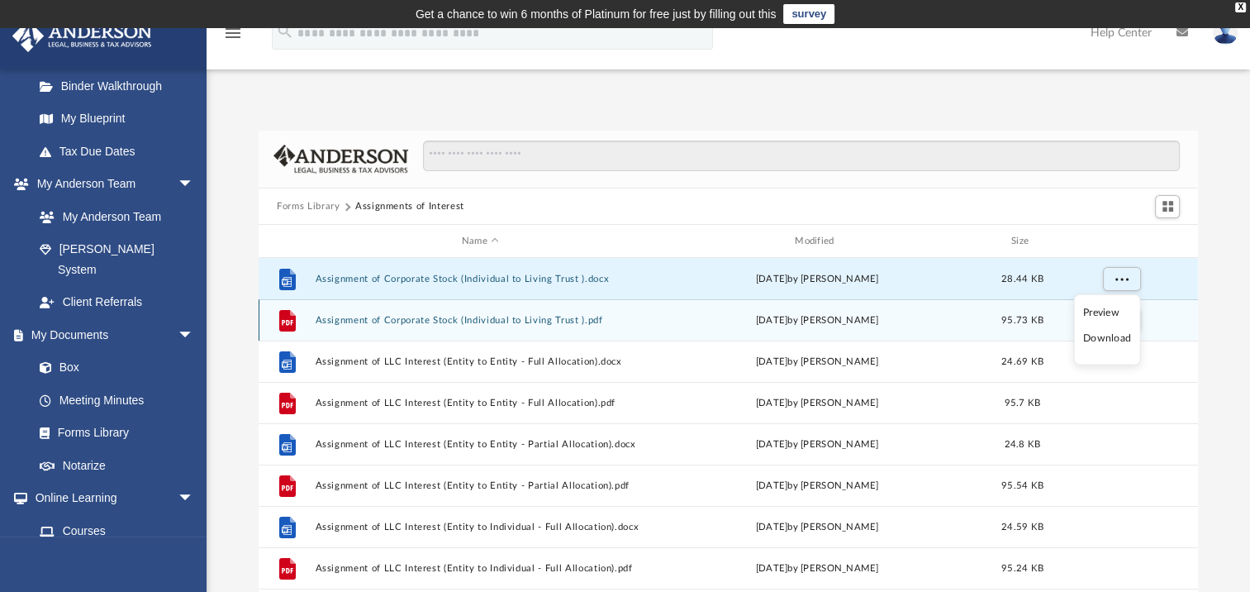
click at [1099, 338] on div "File Assignment of Corporate Stock (Individual to Living Trust ).pdf [DATE] by …" at bounding box center [729, 319] width 940 height 41
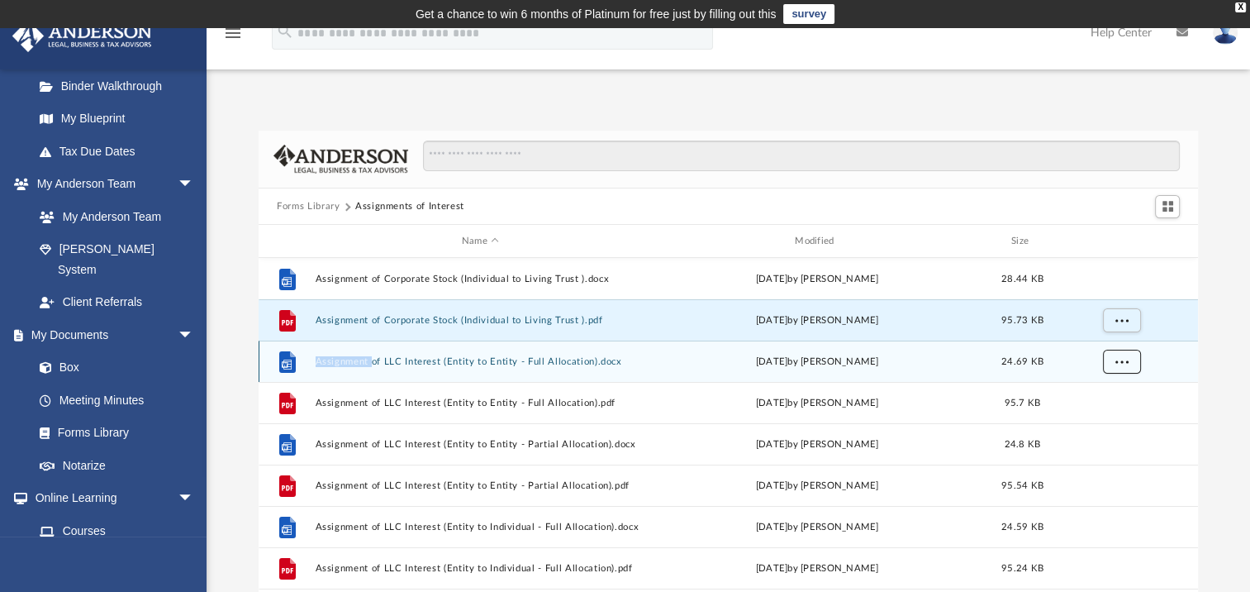
click at [1126, 365] on button "More options" at bounding box center [1122, 362] width 38 height 25
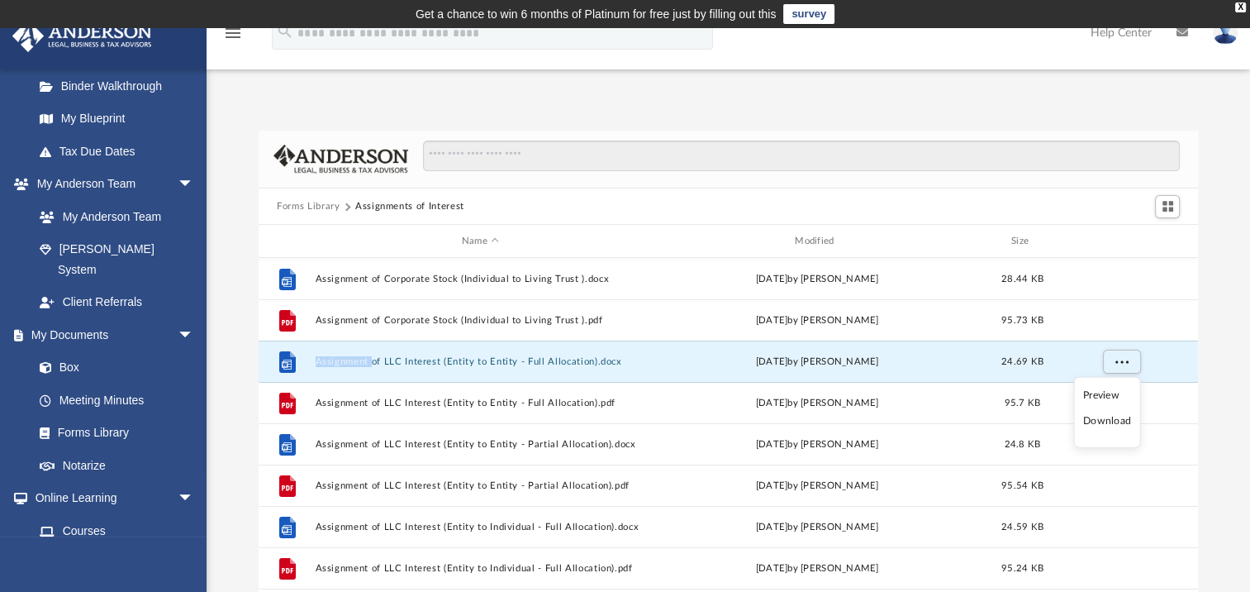
click at [1111, 419] on li "Download" at bounding box center [1107, 420] width 48 height 17
